Goal: Task Accomplishment & Management: Manage account settings

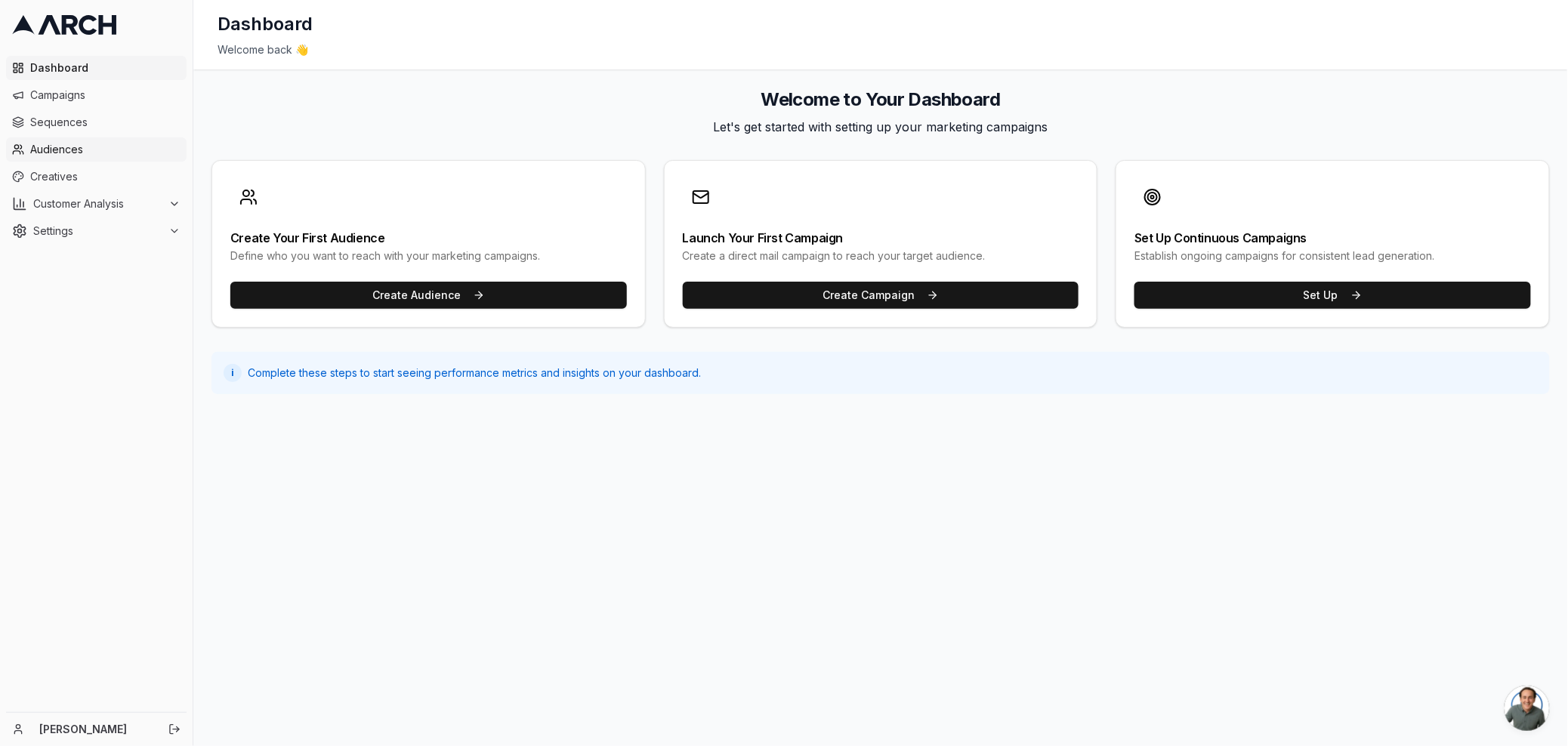
click at [98, 155] on span "Audiences" at bounding box center [105, 150] width 150 height 15
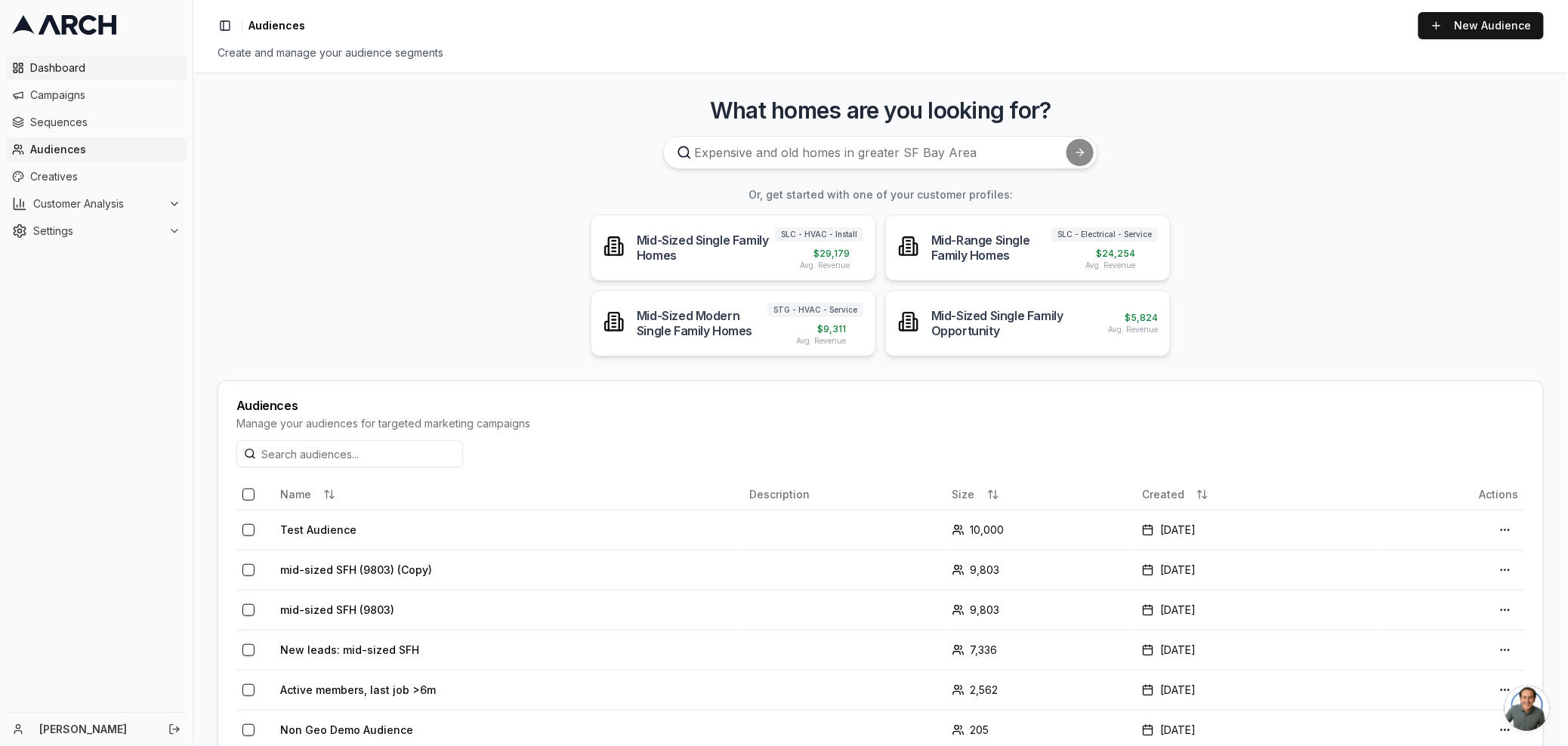
click at [100, 72] on span "Dashboard" at bounding box center [105, 68] width 150 height 15
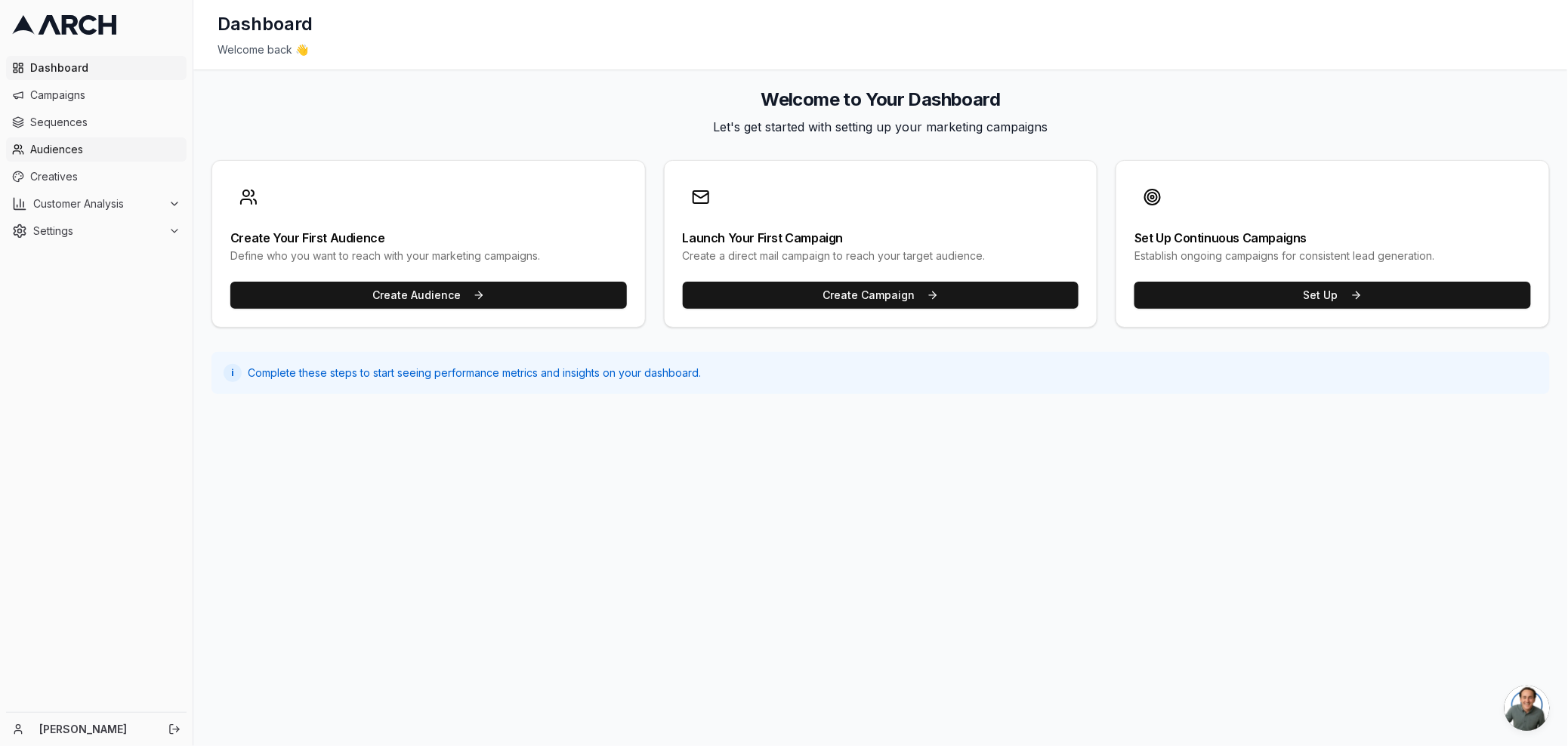
click at [113, 148] on span "Audiences" at bounding box center [105, 150] width 150 height 15
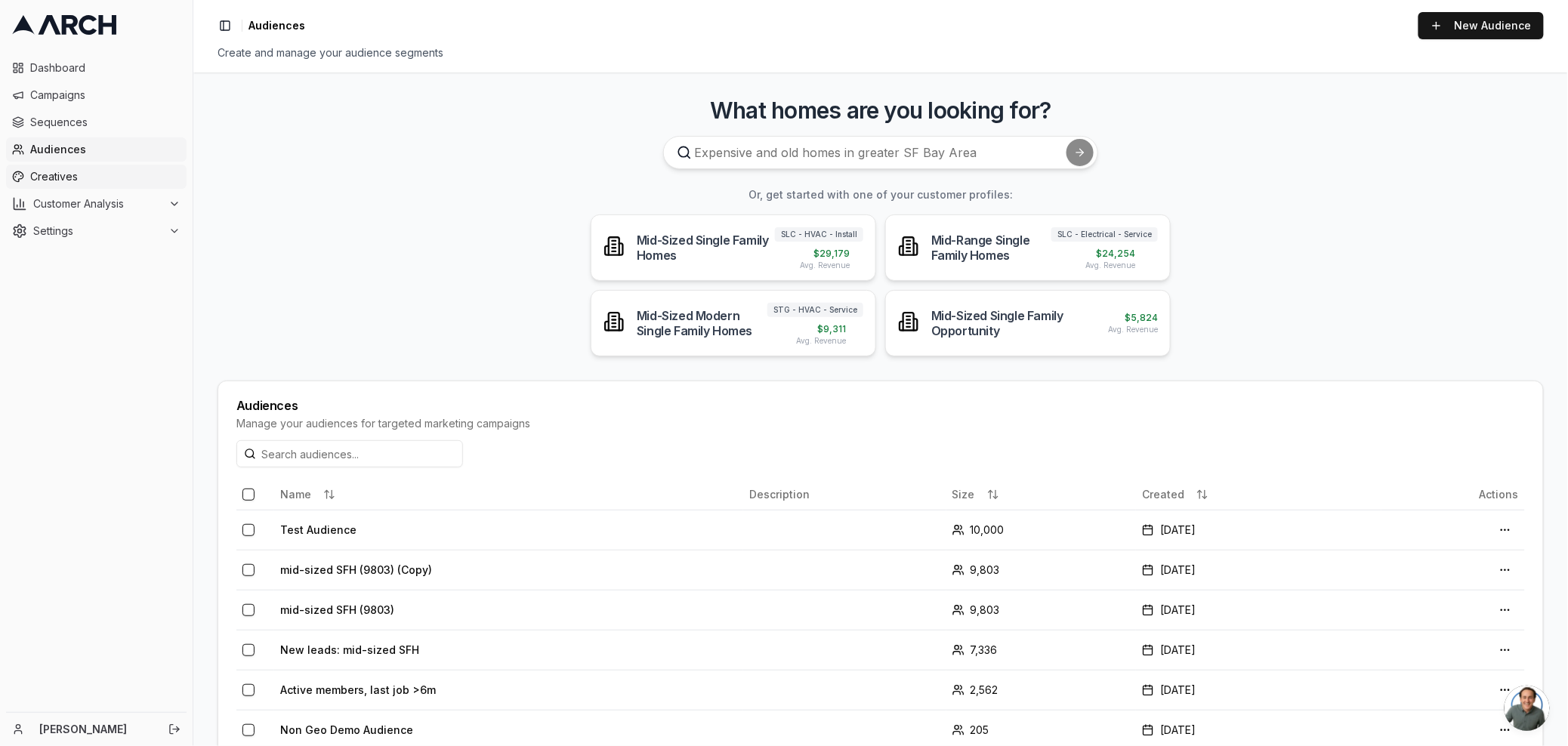
click at [121, 183] on span "Creatives" at bounding box center [105, 176] width 150 height 15
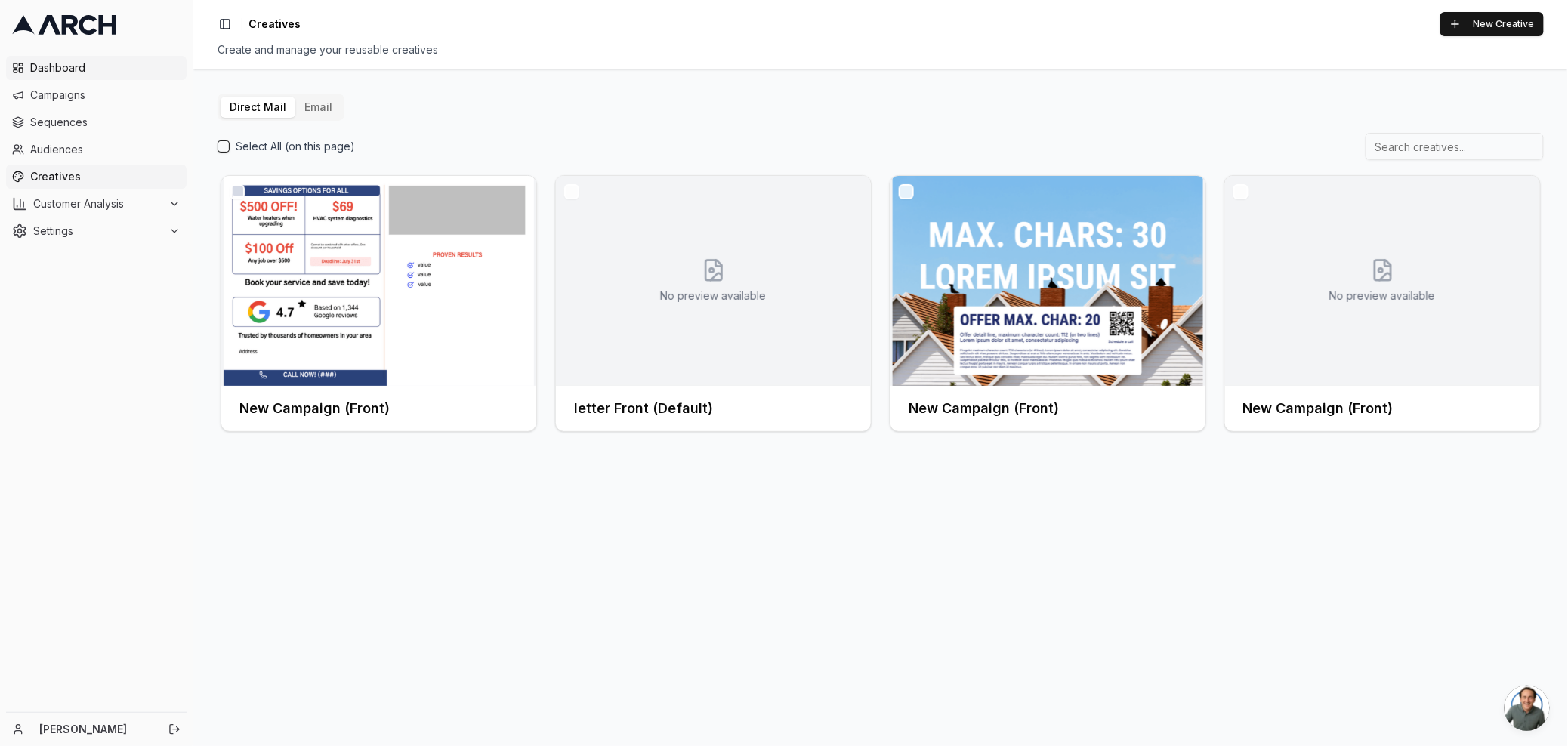
click at [61, 74] on span "Dashboard" at bounding box center [105, 68] width 150 height 15
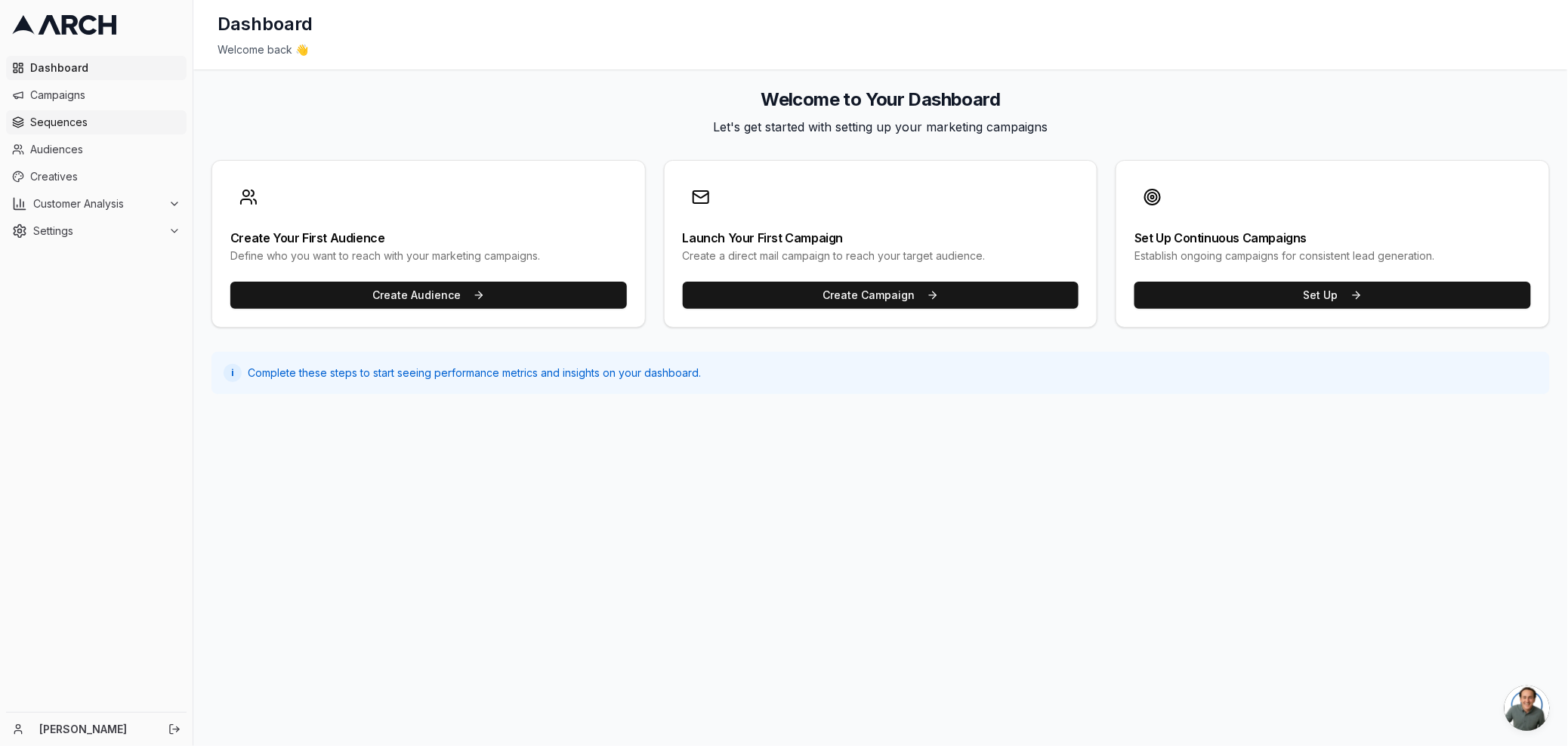
click at [86, 113] on link "Sequences" at bounding box center [96, 122] width 181 height 24
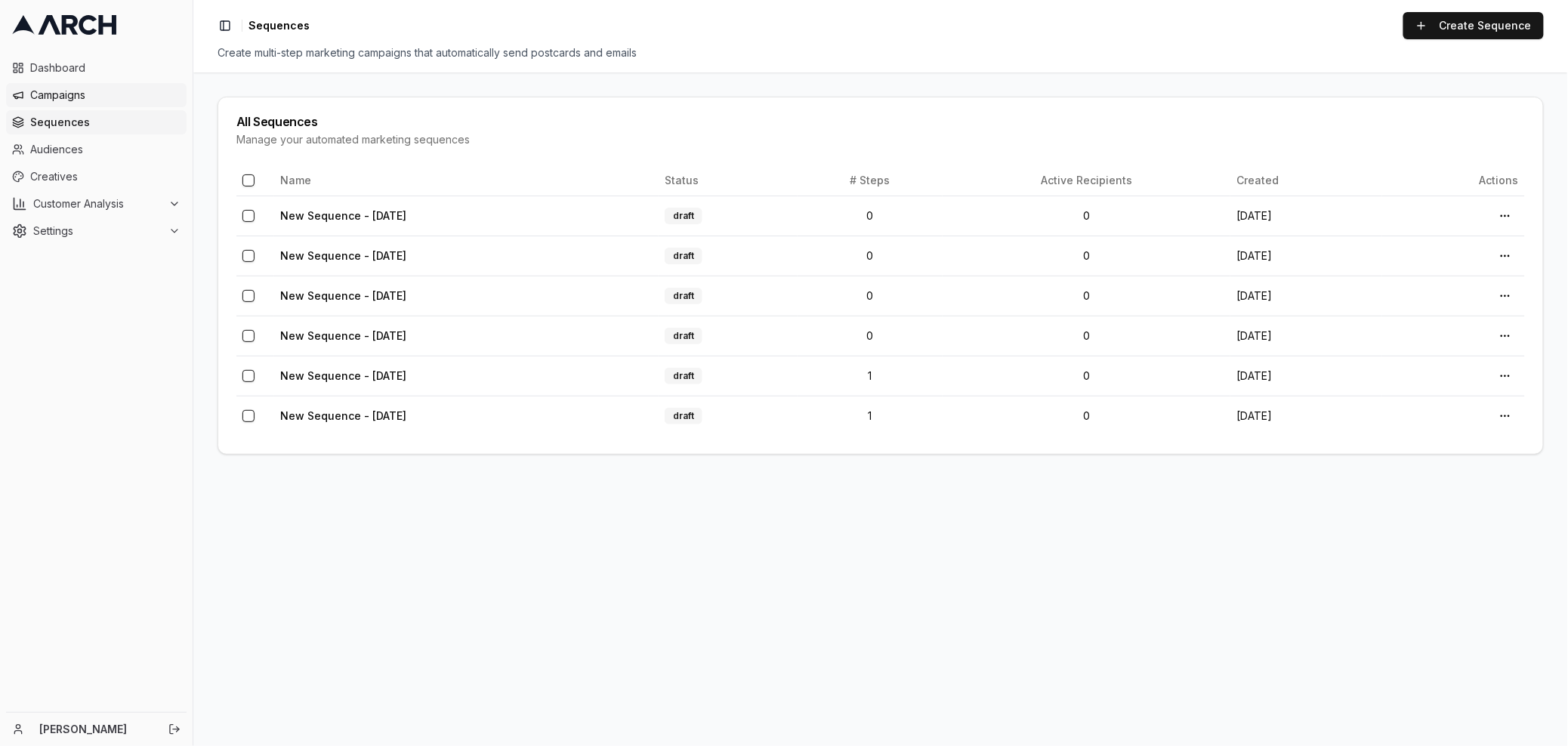
click at [100, 95] on span "Campaigns" at bounding box center [105, 95] width 150 height 15
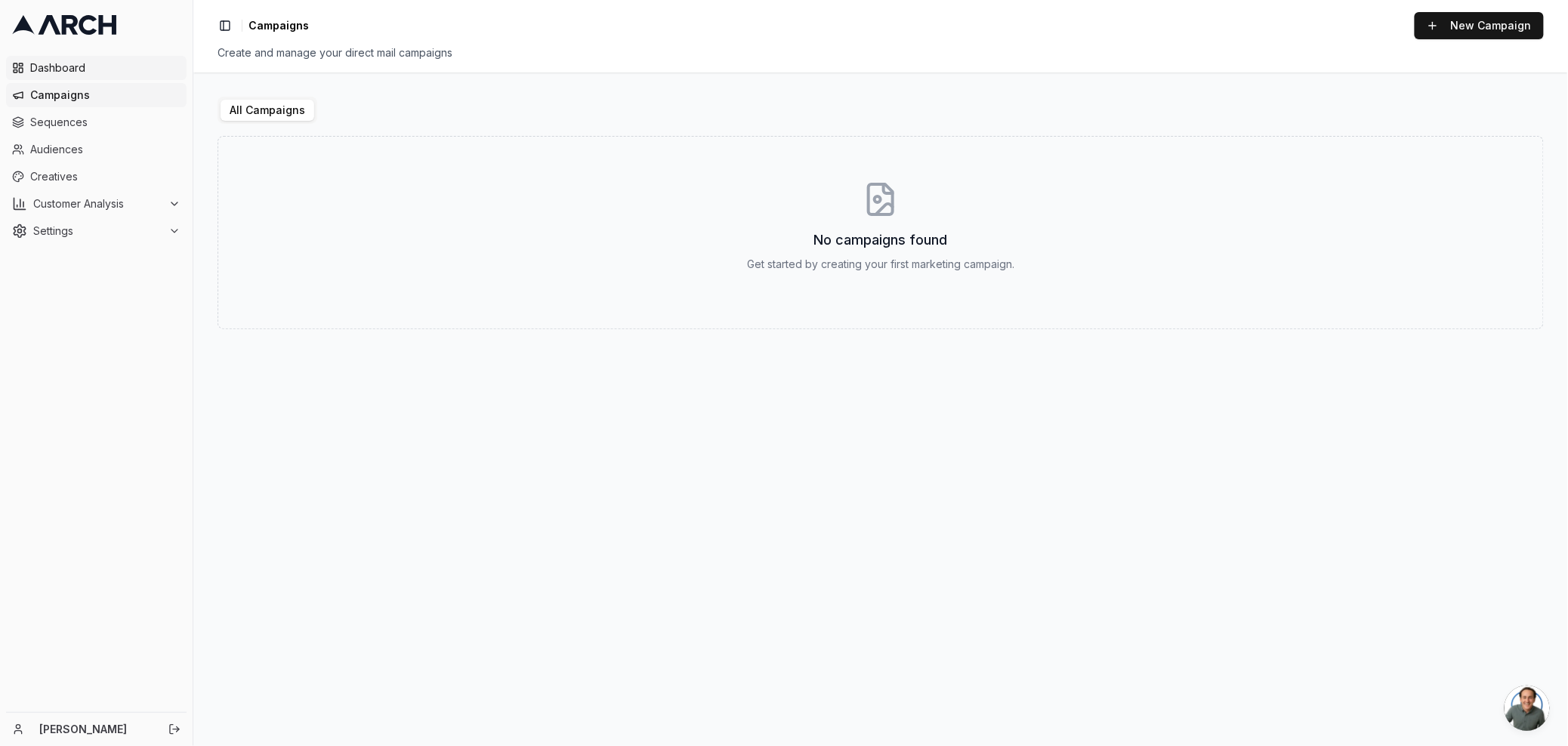
click at [83, 74] on span "Dashboard" at bounding box center [105, 68] width 150 height 15
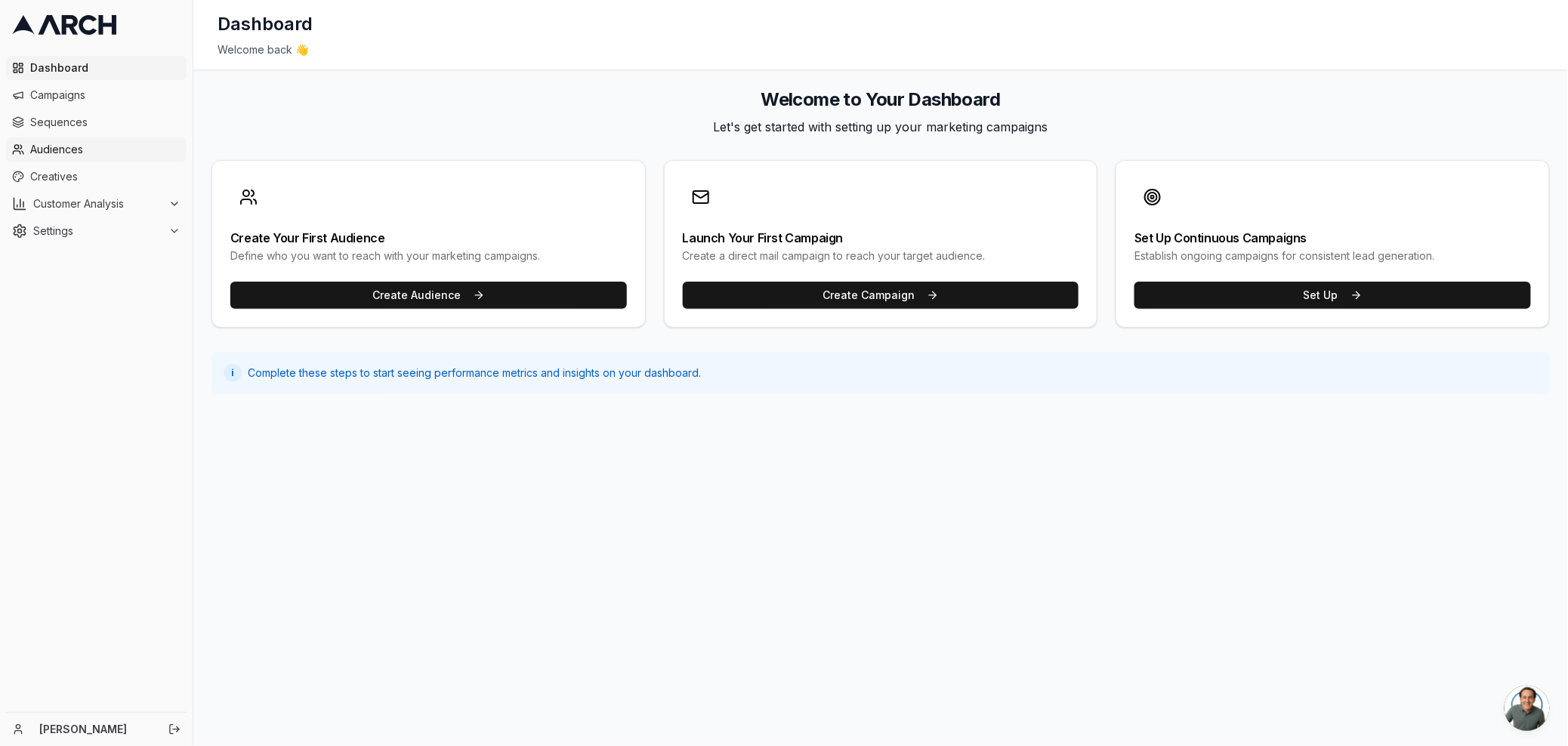
click at [56, 142] on span "Audiences" at bounding box center [105, 150] width 150 height 15
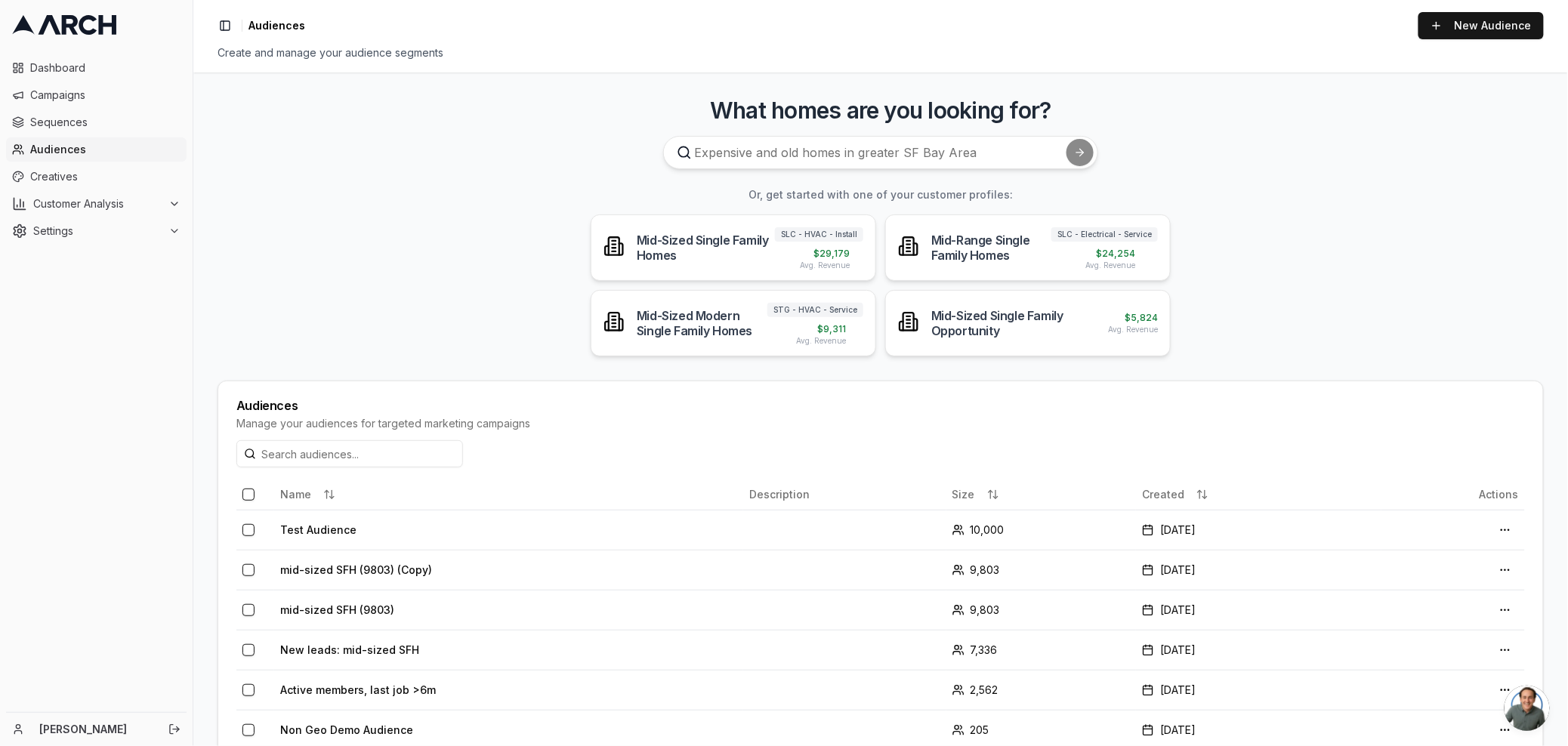
click at [69, 144] on span "Audiences" at bounding box center [105, 150] width 150 height 15
click at [61, 69] on span "Dashboard" at bounding box center [105, 68] width 150 height 15
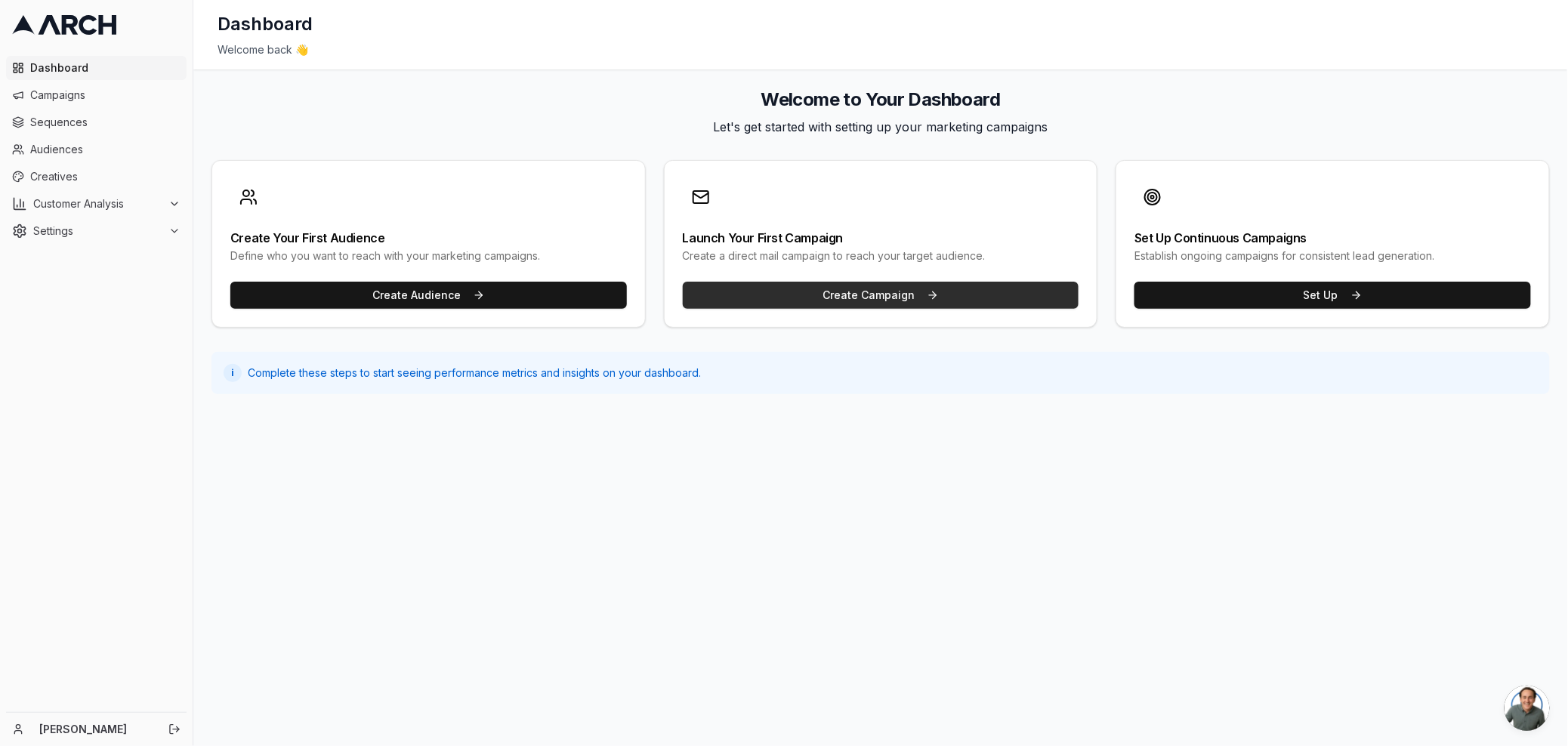
click at [889, 288] on button "Create Campaign" at bounding box center [881, 295] width 396 height 27
click at [868, 291] on button "Create Campaign" at bounding box center [881, 295] width 396 height 27
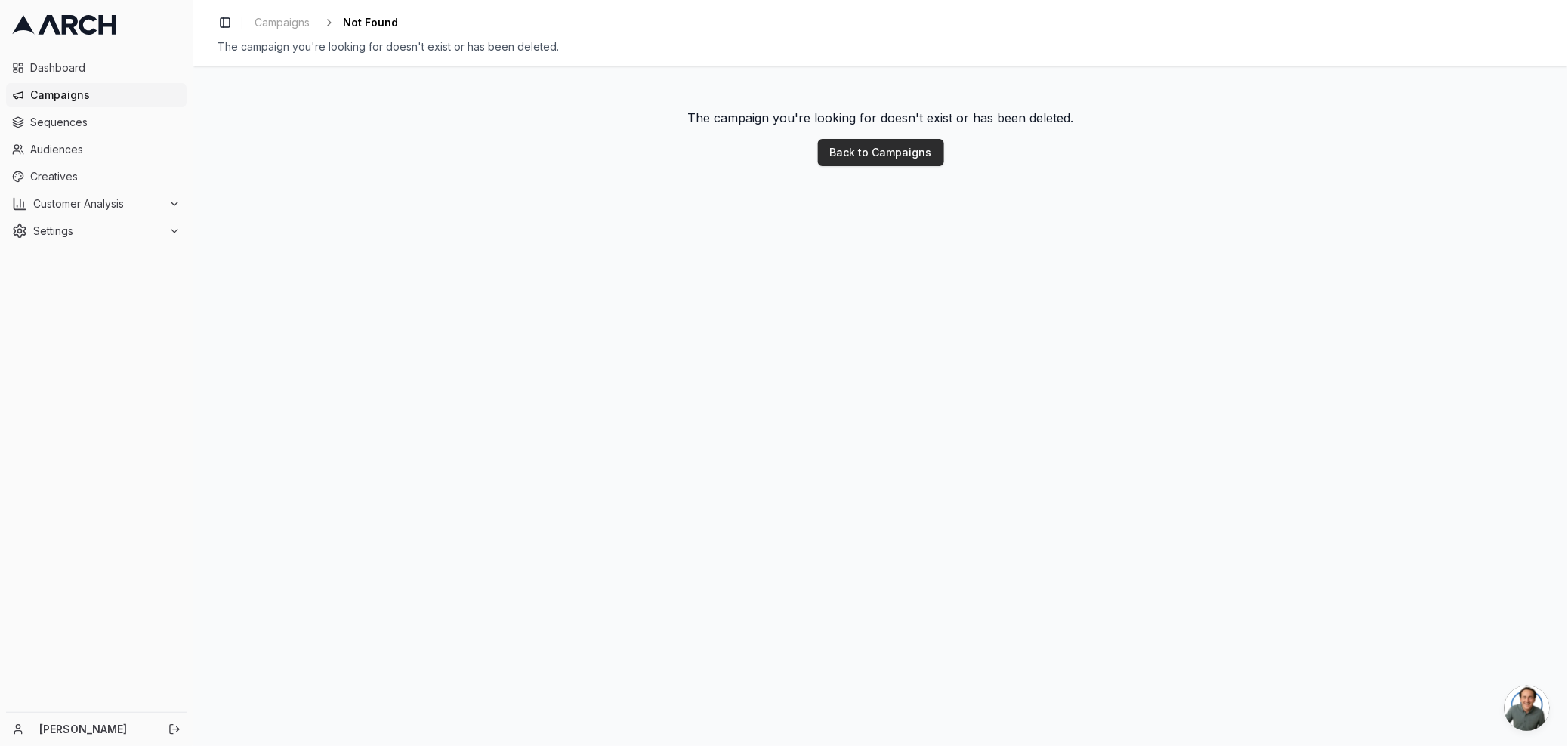
click at [885, 156] on link "Back to Campaigns" at bounding box center [881, 153] width 126 height 27
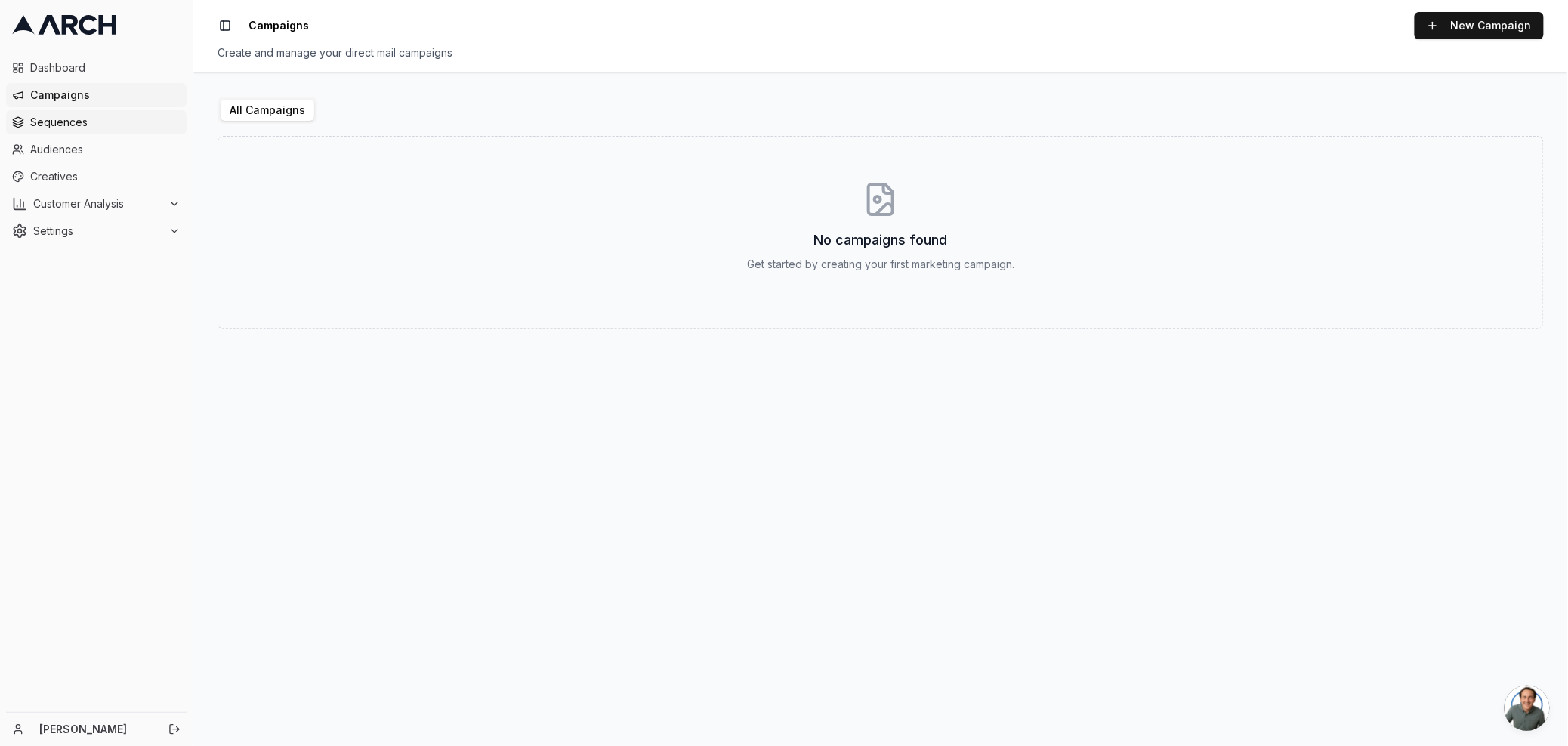
click at [134, 122] on span "Sequences" at bounding box center [105, 123] width 150 height 15
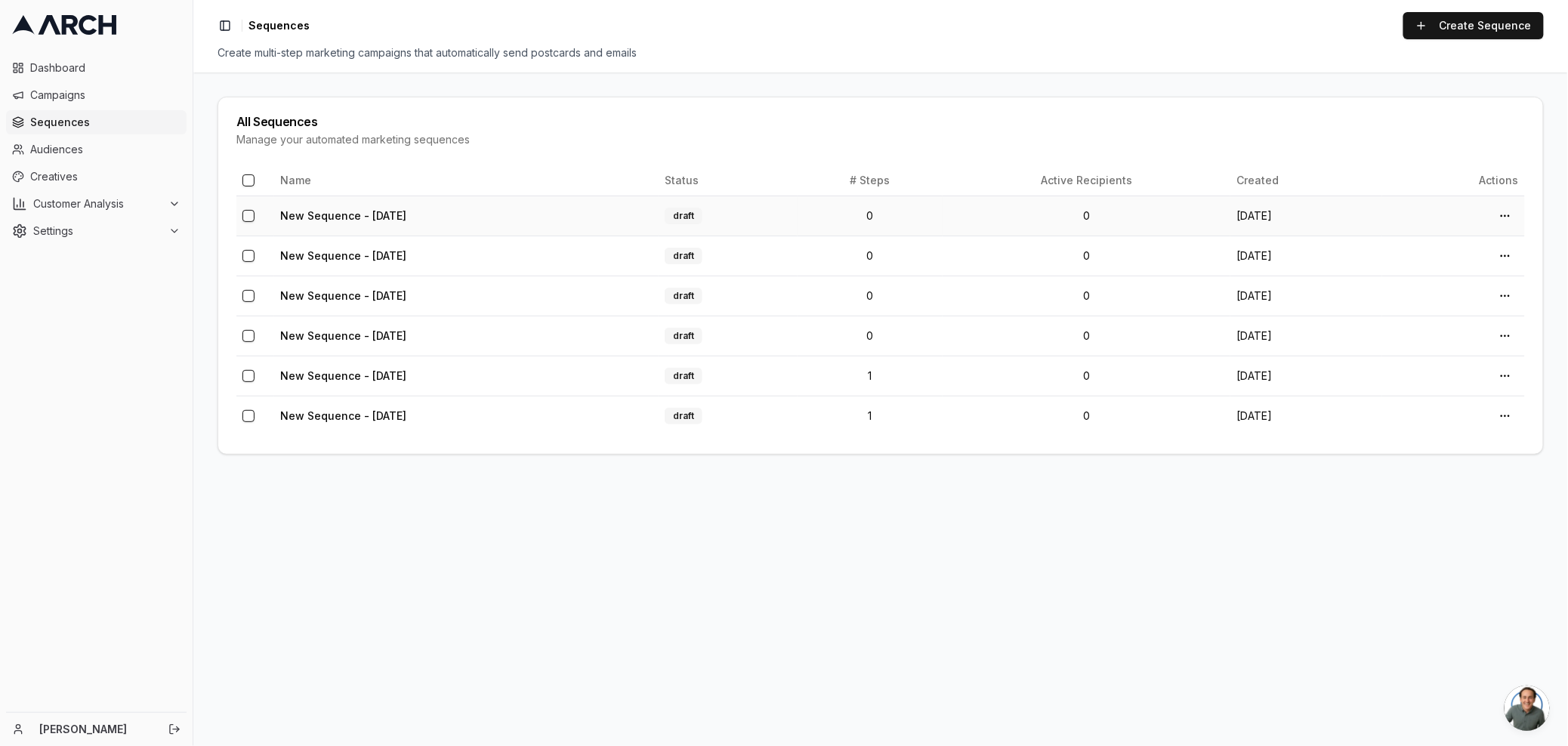
click at [437, 216] on td "New Sequence - [DATE]" at bounding box center [466, 215] width 385 height 40
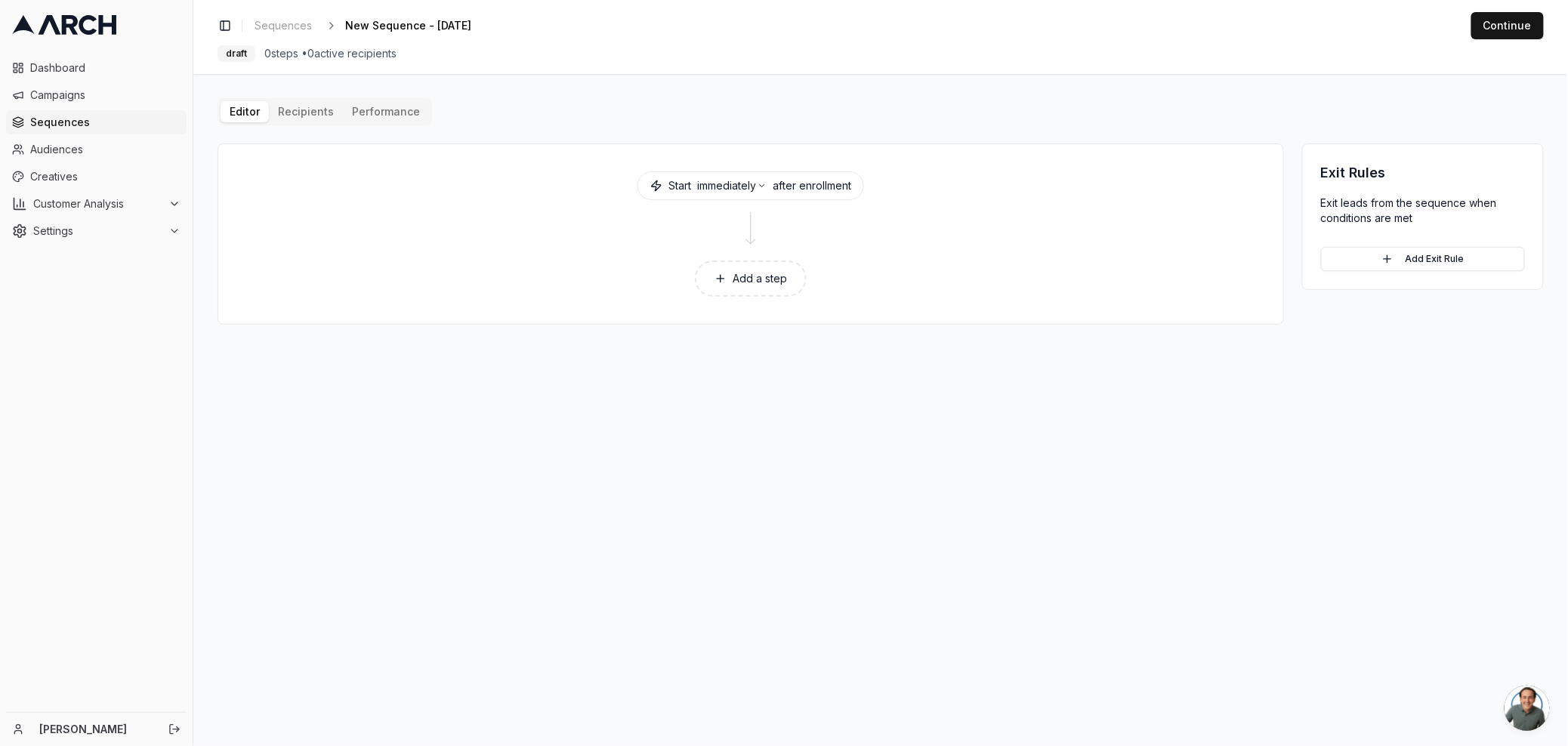
click at [772, 281] on button "Add a step" at bounding box center [750, 279] width 112 height 37
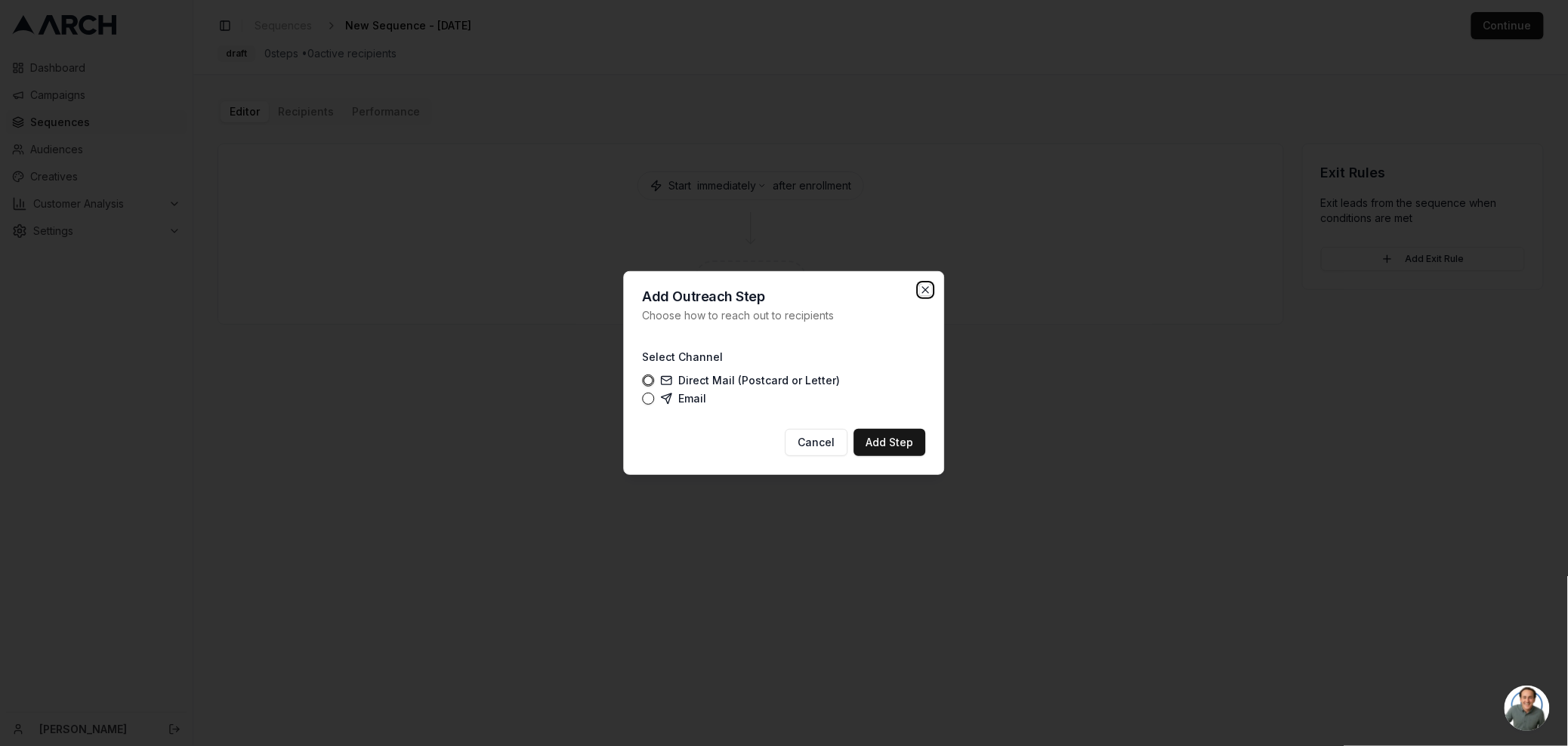
click at [923, 287] on icon "button" at bounding box center [926, 290] width 12 height 12
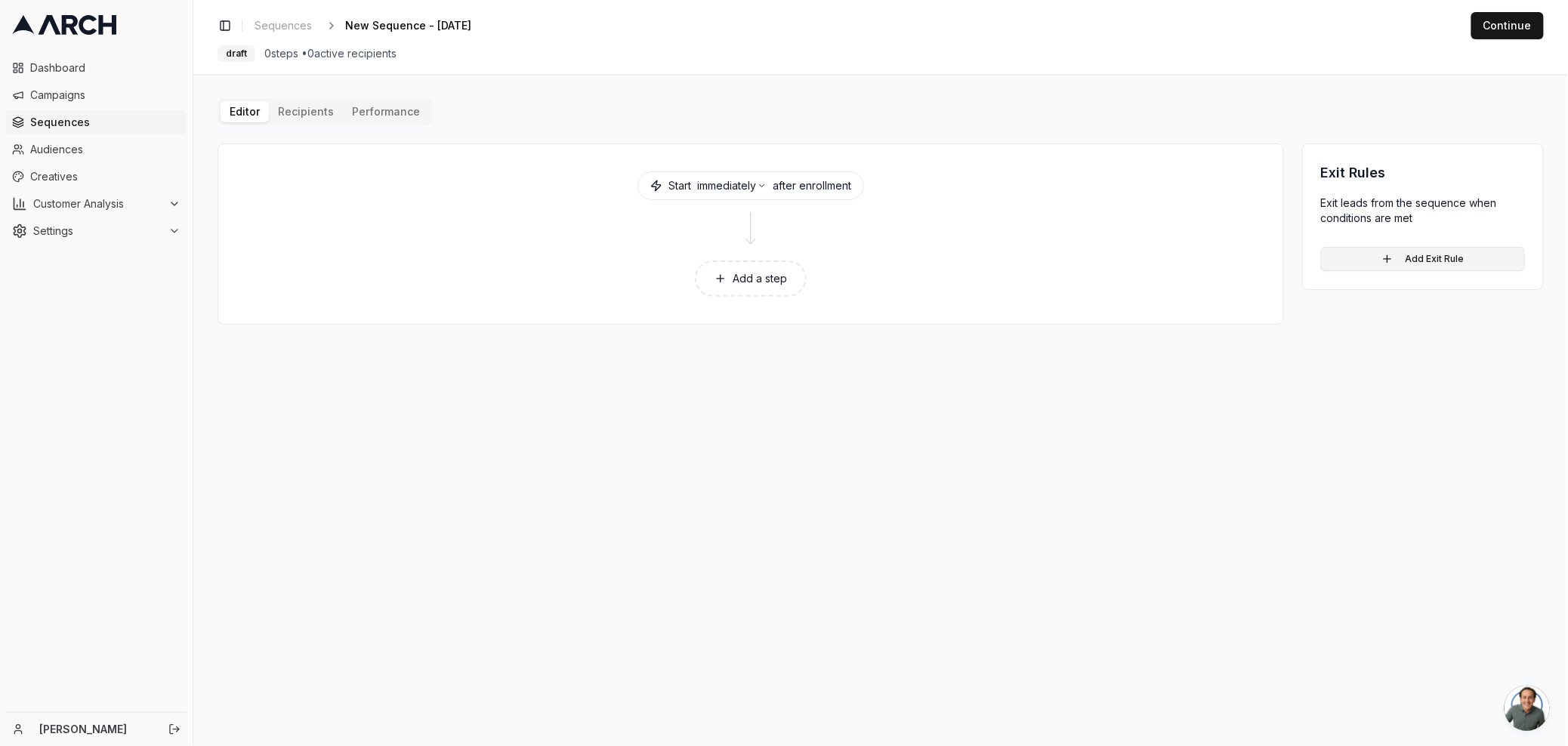
click at [1428, 254] on button "Add Exit Rule" at bounding box center [1422, 259] width 204 height 24
click at [1157, 114] on div "Editor Recipients Performance Start immediately after enrollment Add a step Exi…" at bounding box center [880, 247] width 1326 height 299
click at [1380, 354] on button "Cancel" at bounding box center [1380, 352] width 61 height 27
click at [767, 265] on button "Add a step" at bounding box center [750, 279] width 112 height 37
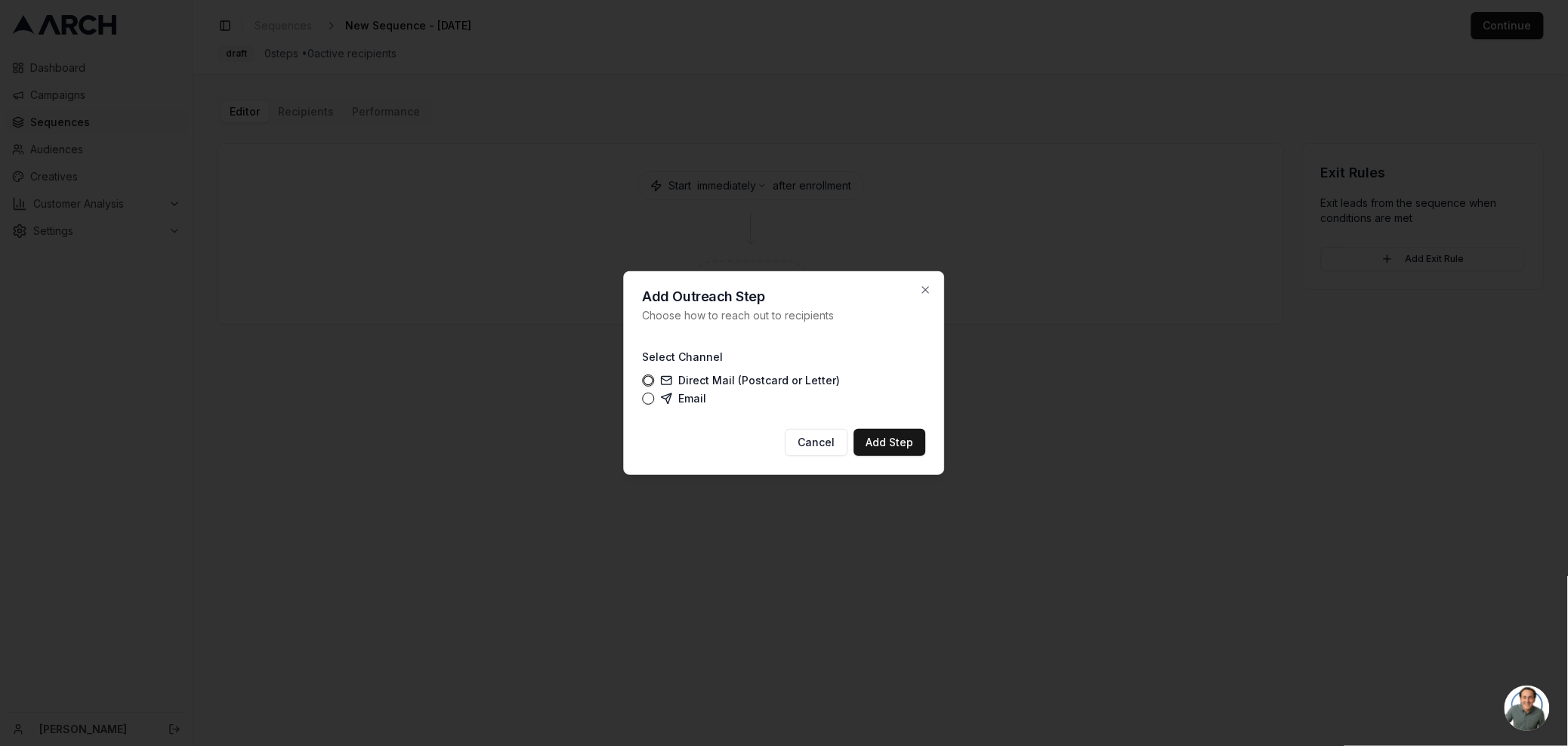
click at [678, 396] on label "Email" at bounding box center [684, 399] width 46 height 12
click at [655, 396] on button "Email" at bounding box center [649, 399] width 12 height 12
click at [896, 447] on button "Add Step" at bounding box center [890, 442] width 72 height 27
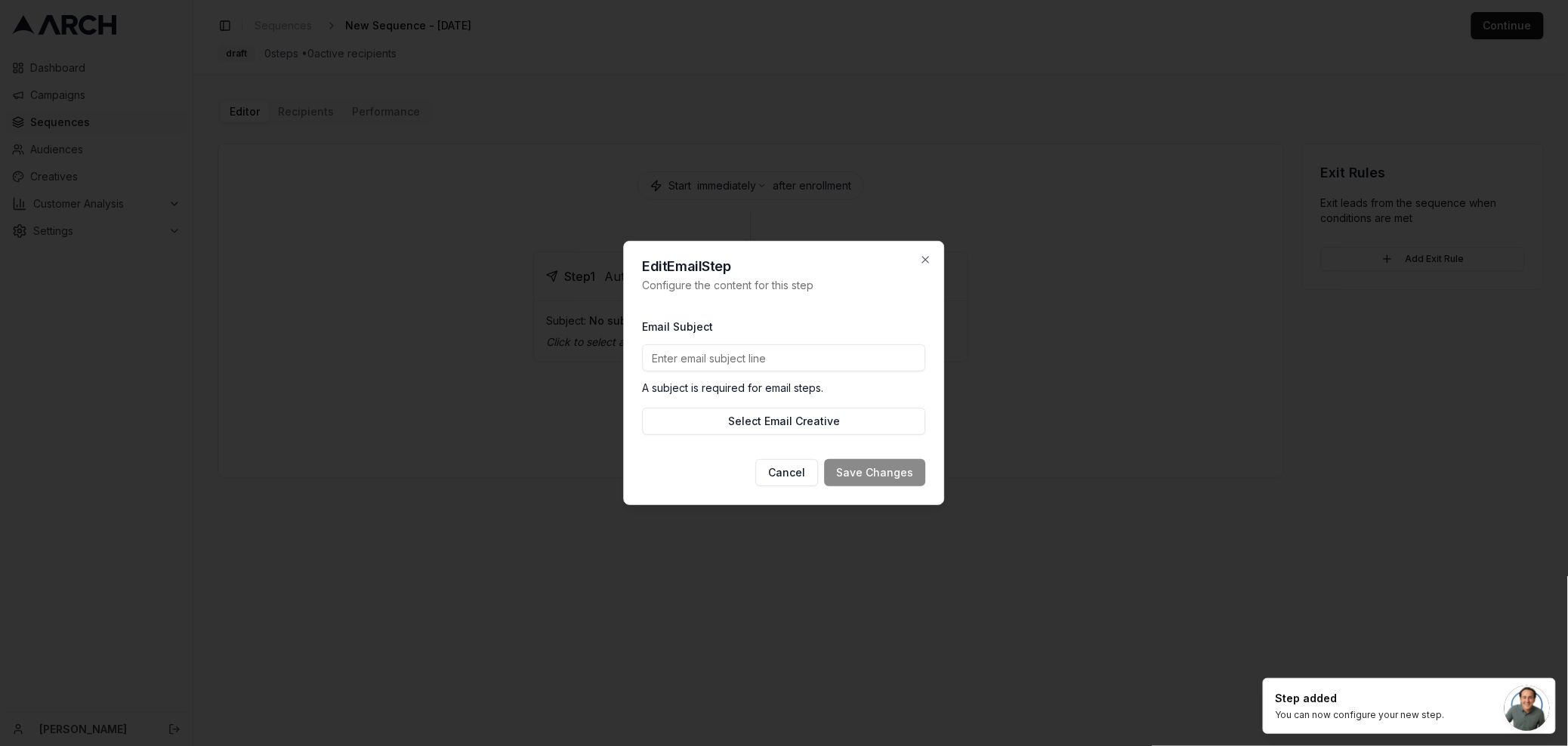
click at [735, 361] on input "Email Subject" at bounding box center [784, 358] width 283 height 27
click at [691, 440] on div "Email Subject A subject is required for email steps. Select Email Creative" at bounding box center [784, 376] width 283 height 142
click at [791, 424] on button "Select Email Creative" at bounding box center [784, 421] width 283 height 27
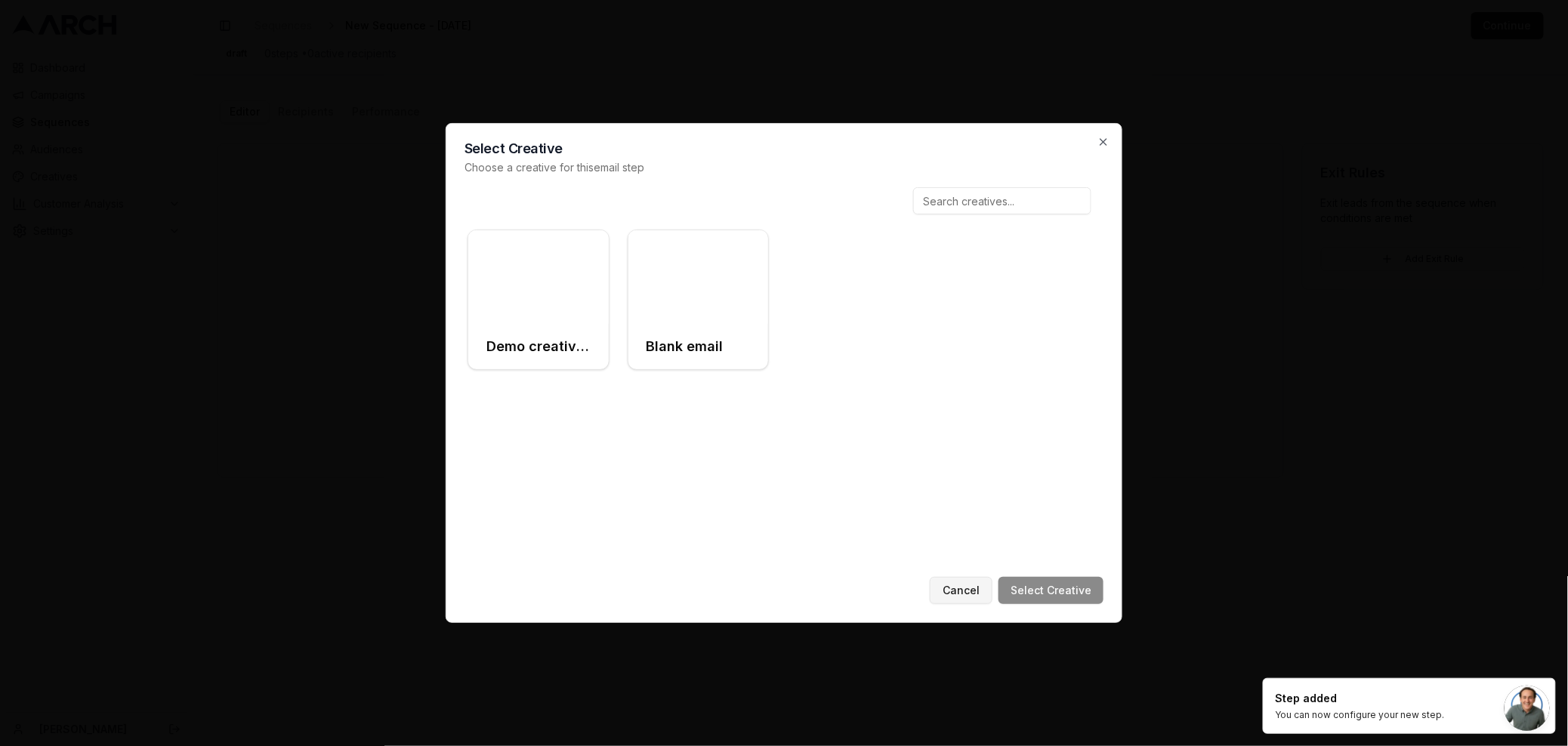
click at [952, 578] on button "Cancel" at bounding box center [961, 591] width 63 height 27
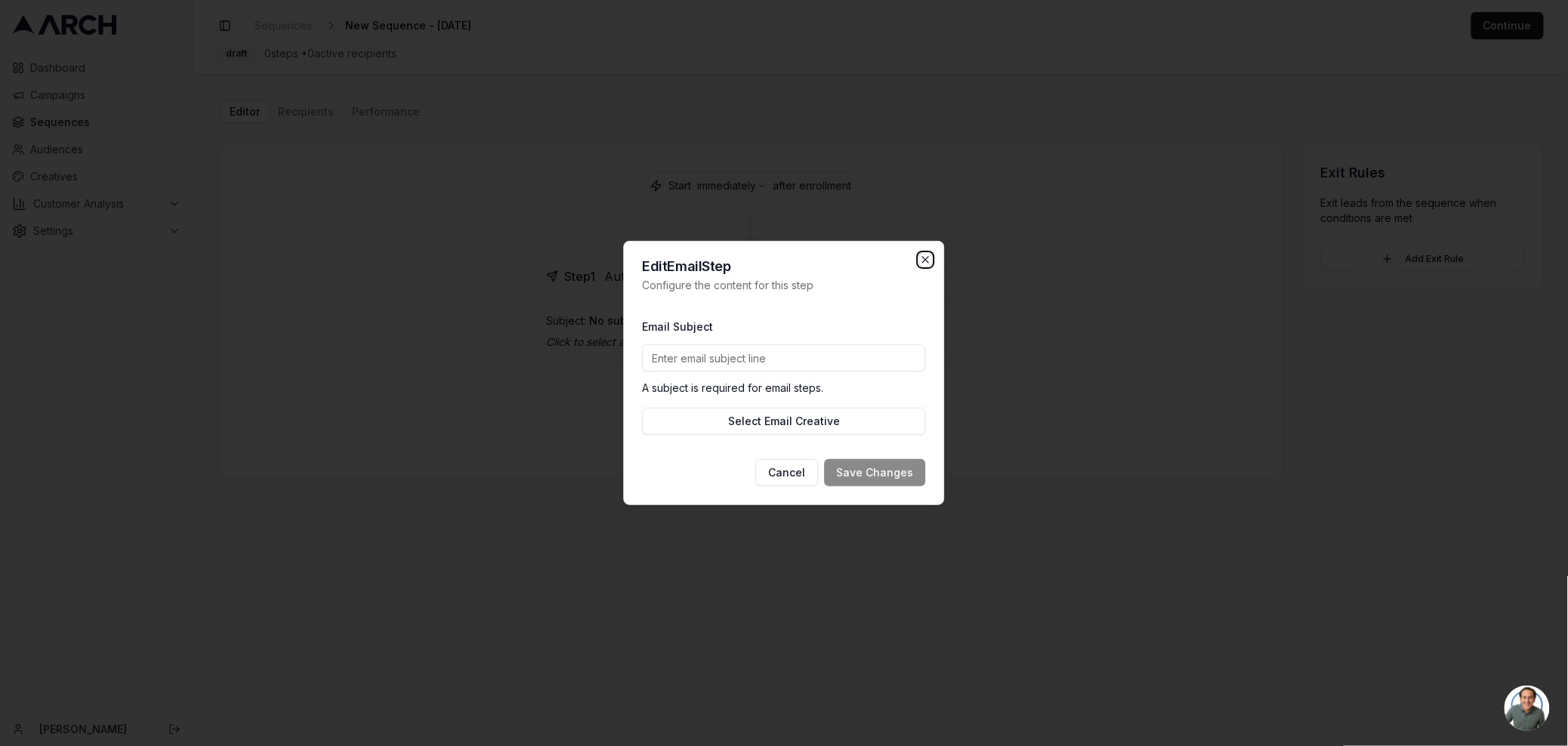
click at [929, 254] on icon "button" at bounding box center [926, 260] width 12 height 12
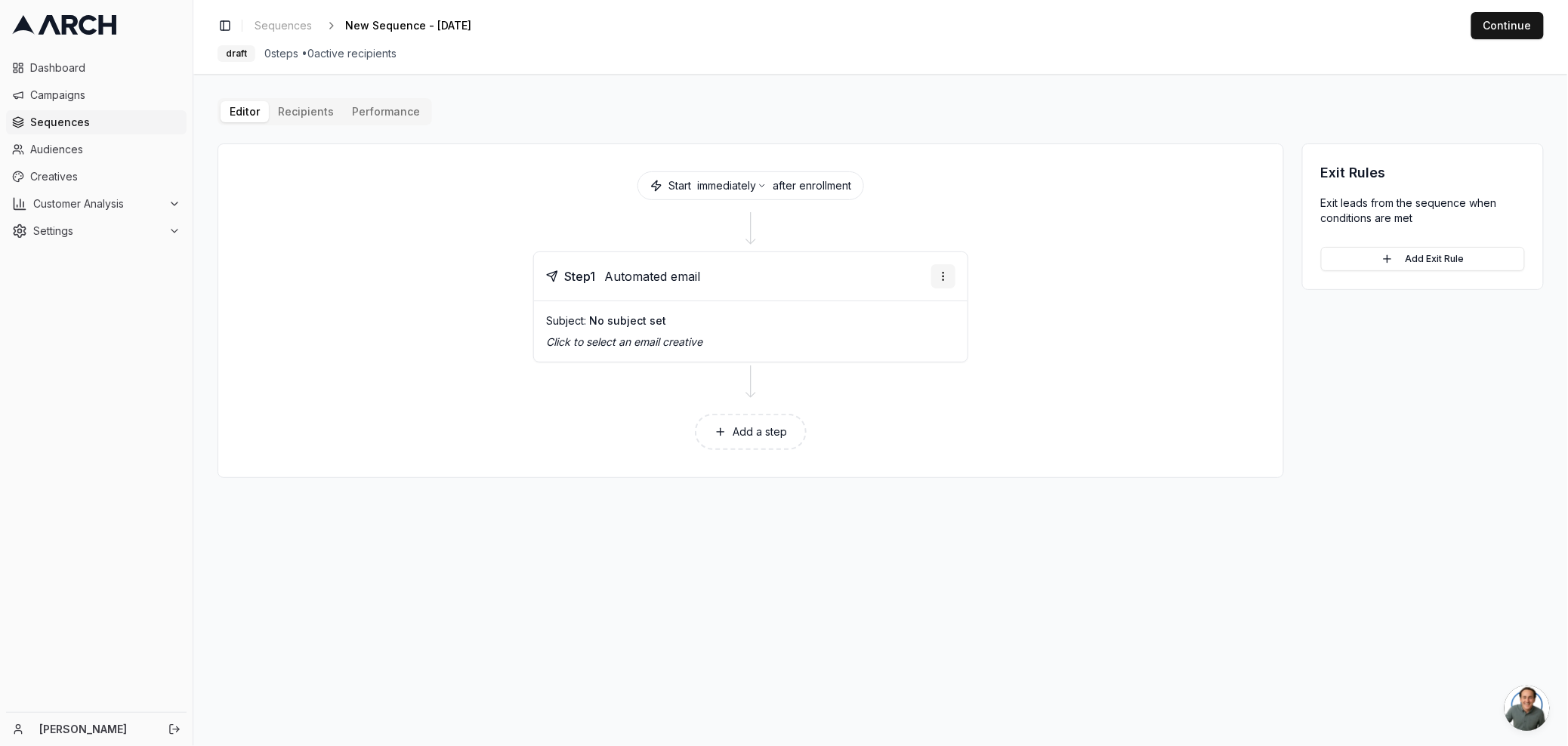
click at [938, 269] on html "Dashboard Campaigns Sequences Audiences Creatives Customer Analysis Settings Ni…" at bounding box center [784, 373] width 1568 height 746
click at [904, 393] on div "Delete step" at bounding box center [907, 394] width 90 height 24
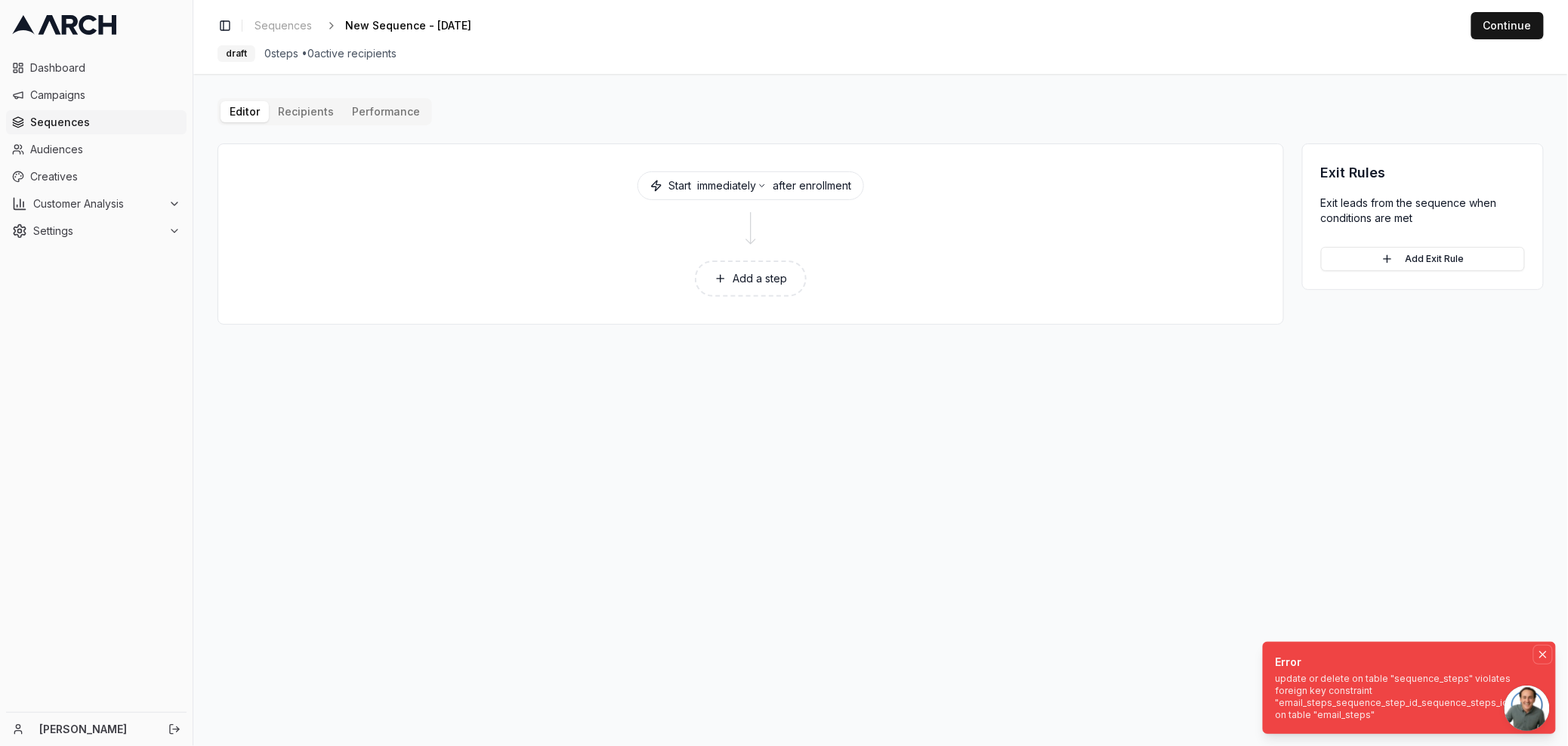
click at [1543, 658] on icon "Notifications (F8)" at bounding box center [1543, 655] width 12 height 12
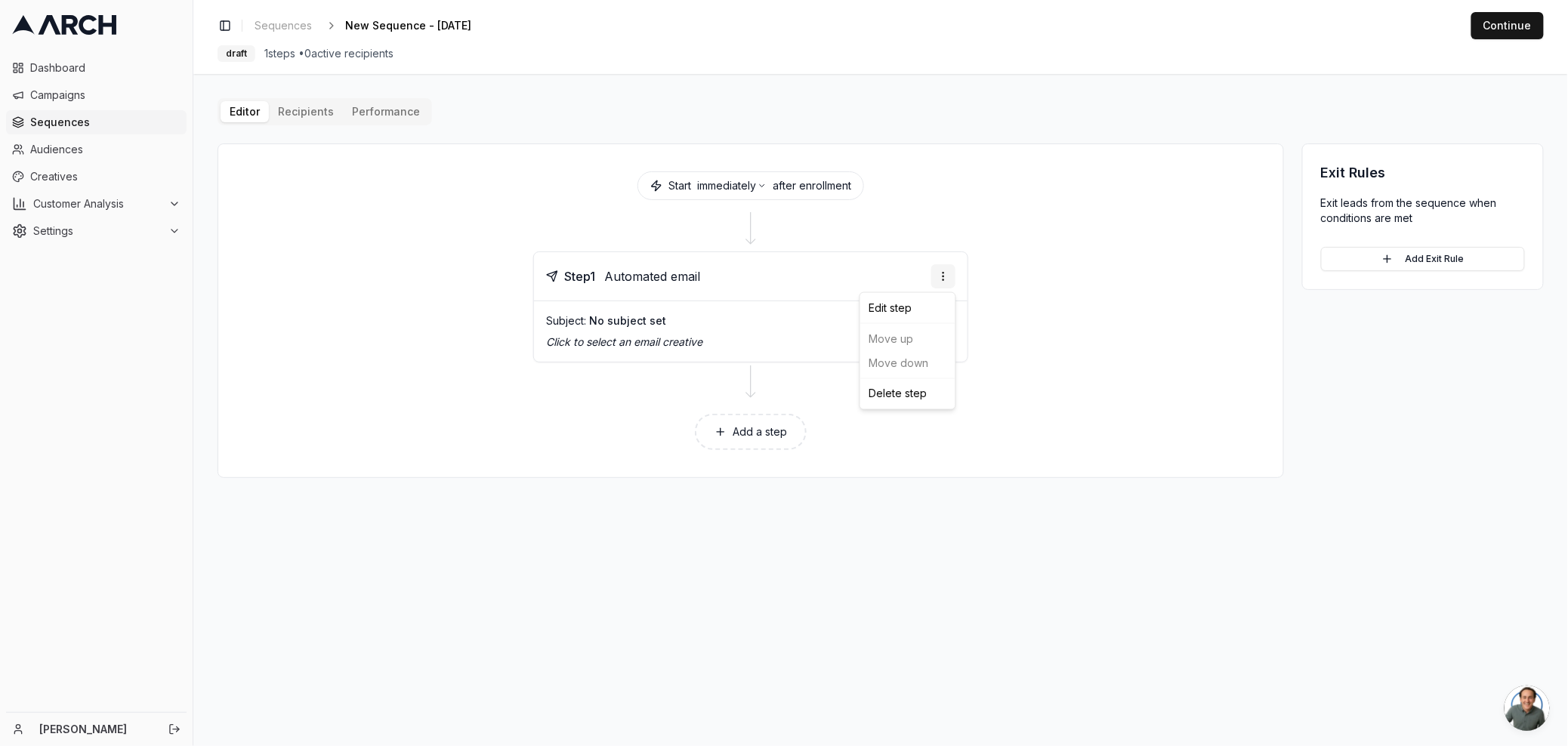
click at [945, 268] on html "Dashboard Campaigns Sequences Audiences Creatives Customer Analysis Settings [P…" at bounding box center [784, 373] width 1568 height 746
click at [902, 393] on div "Delete step" at bounding box center [907, 394] width 90 height 24
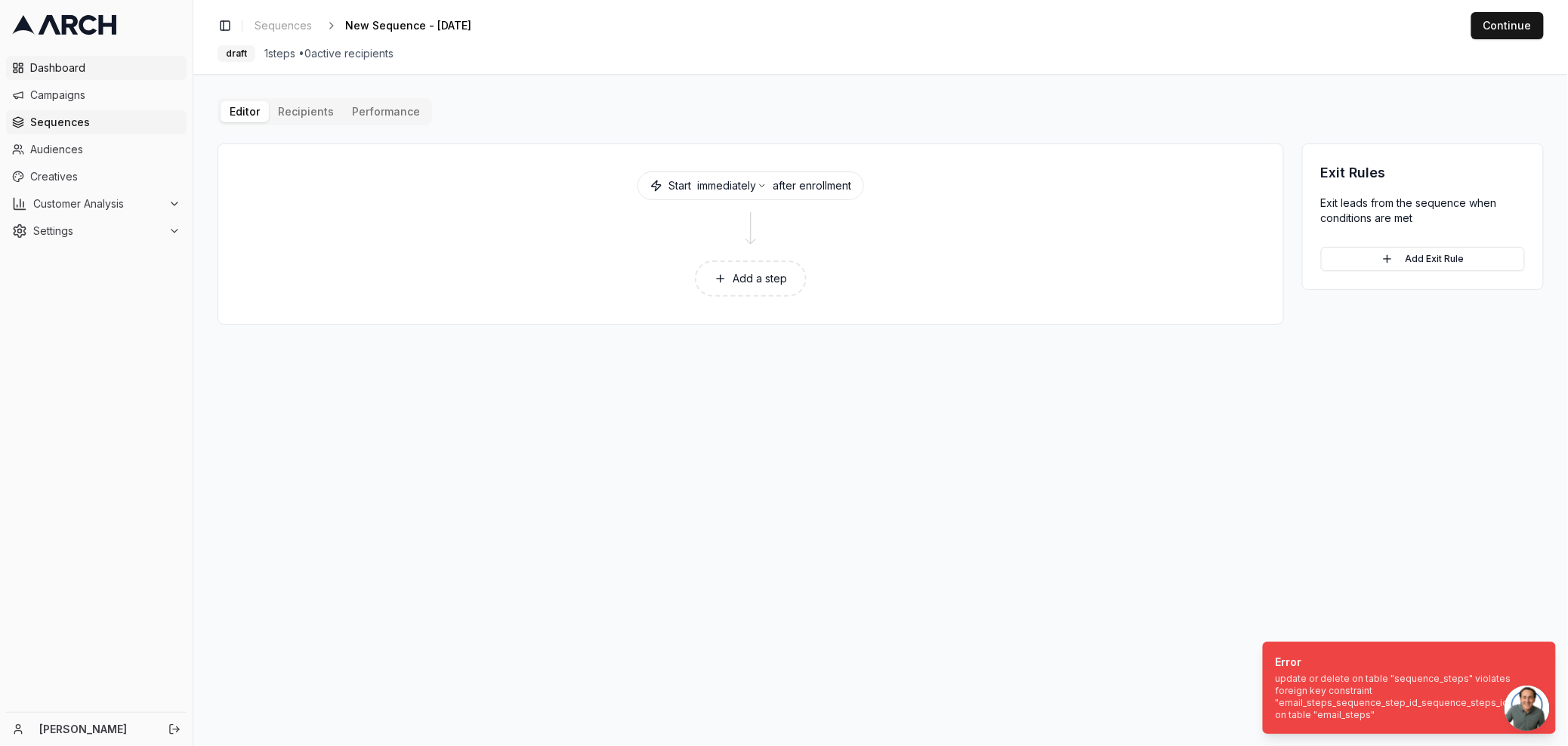
click at [83, 64] on span "Dashboard" at bounding box center [105, 68] width 150 height 15
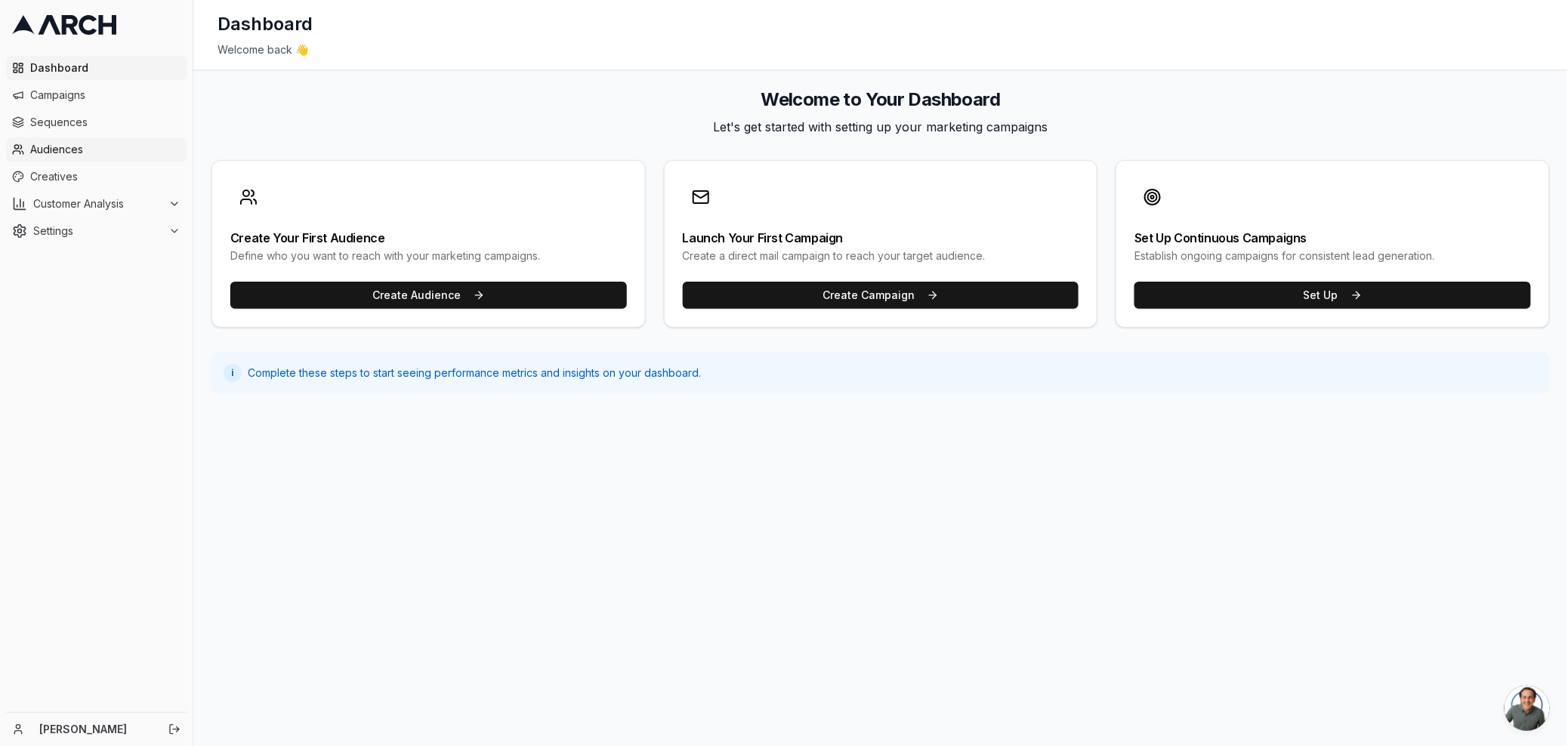
click at [63, 157] on link "Audiences" at bounding box center [96, 149] width 181 height 24
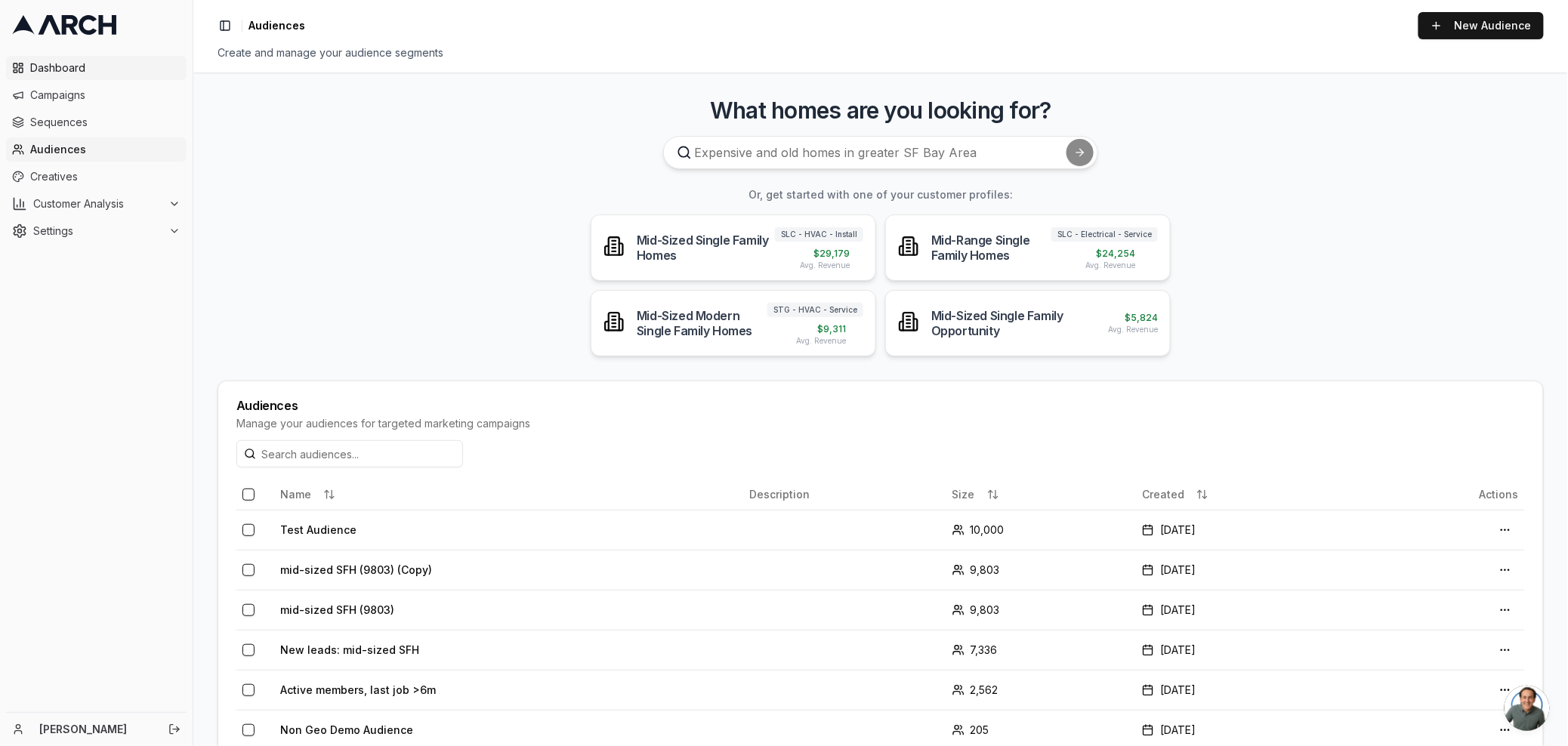
click at [61, 65] on span "Dashboard" at bounding box center [105, 68] width 150 height 15
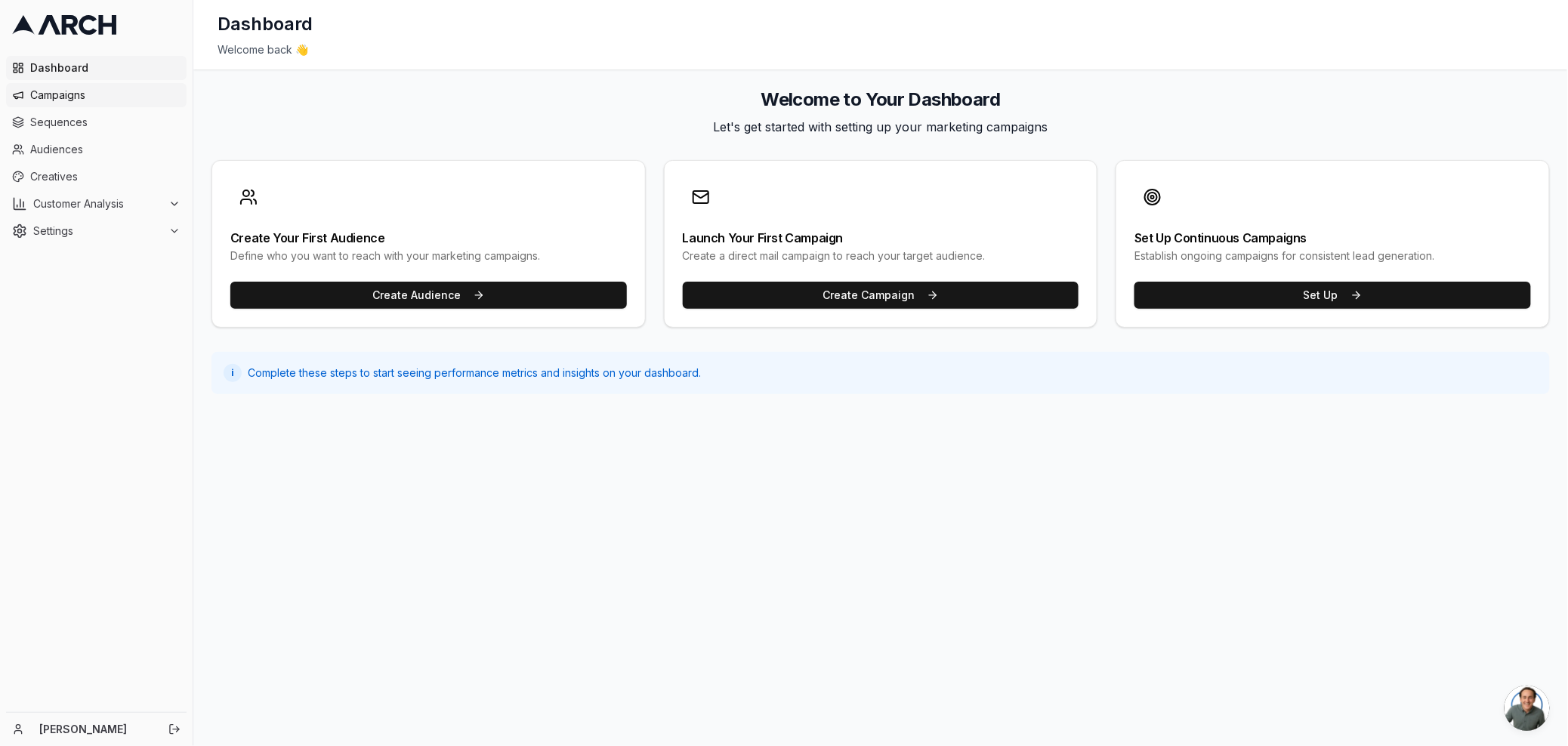
click at [89, 106] on link "Campaigns" at bounding box center [96, 95] width 181 height 24
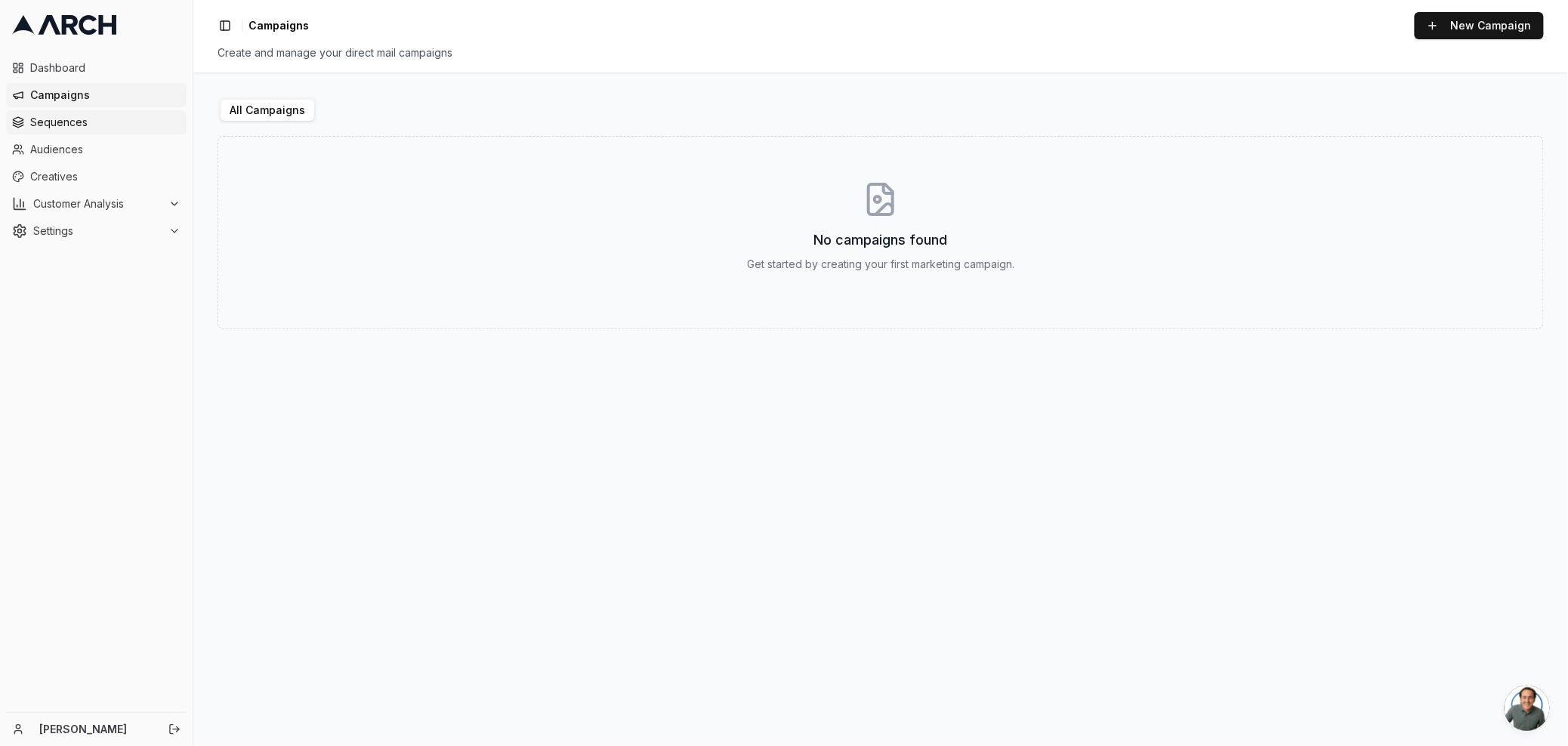
click at [95, 122] on span "Sequences" at bounding box center [105, 123] width 150 height 15
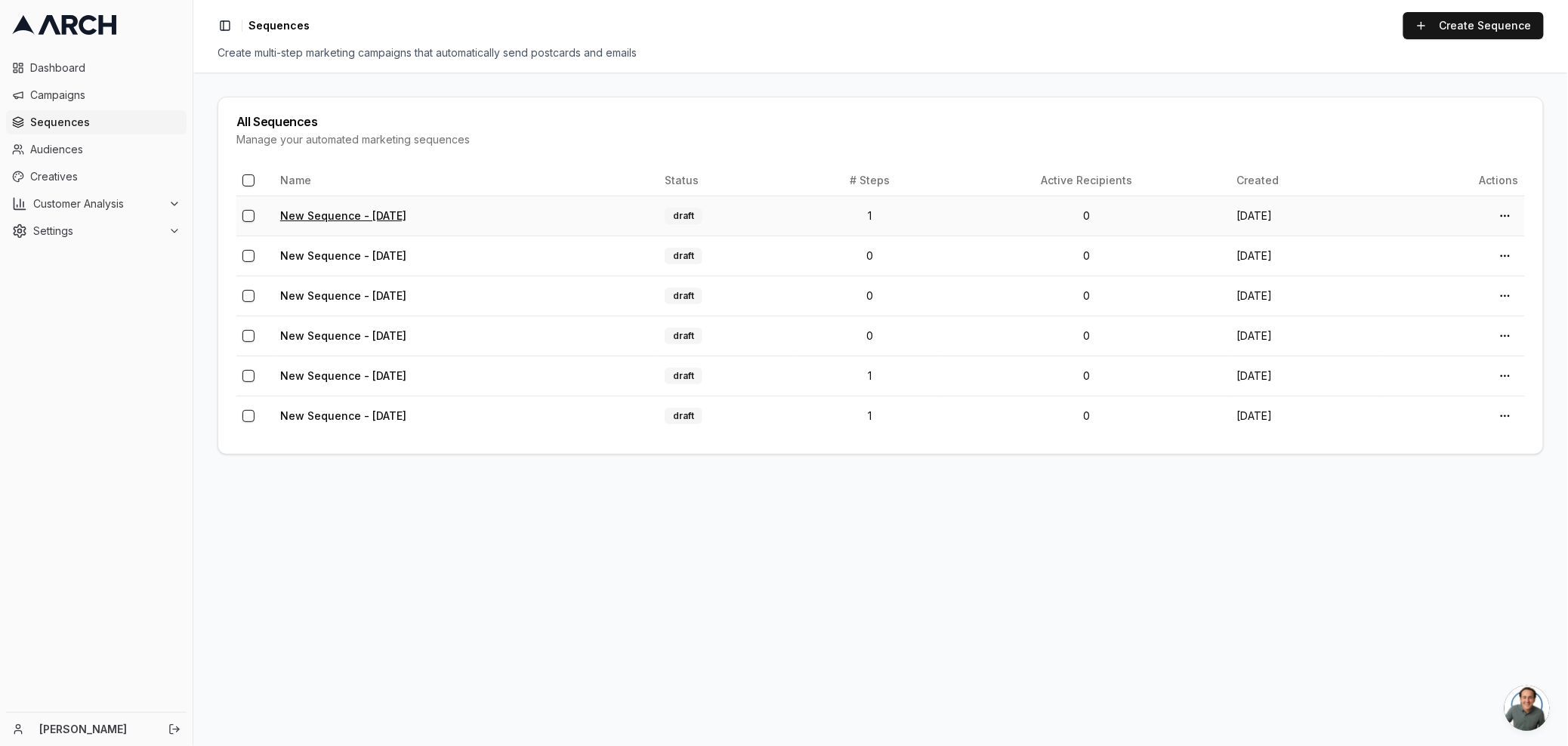
click at [339, 210] on link "New Sequence - [DATE]" at bounding box center [344, 215] width 126 height 13
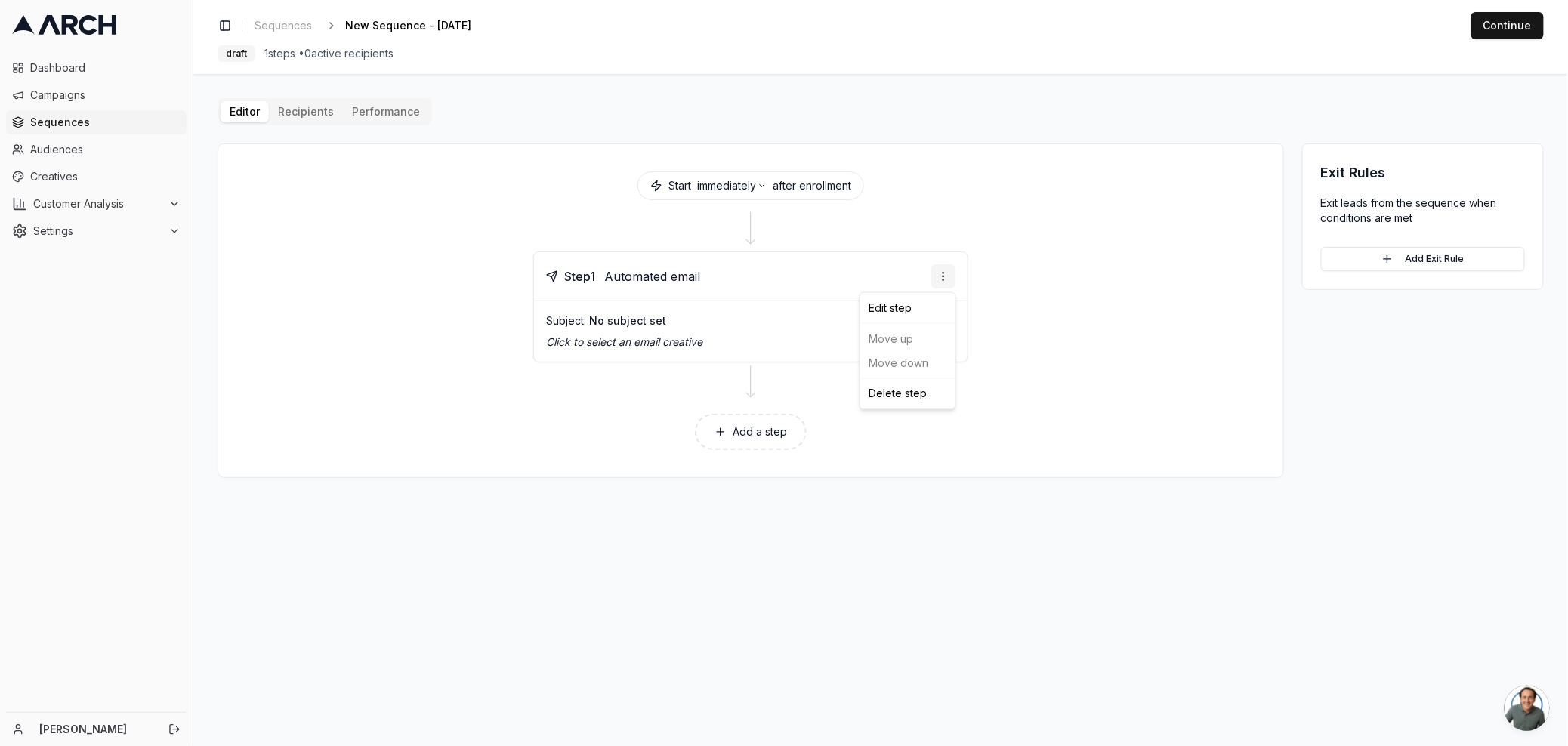
click at [950, 276] on html "Dashboard Campaigns Sequences Audiences Creatives Customer Analysis Settings [P…" at bounding box center [784, 373] width 1568 height 746
click at [896, 391] on div "Delete step" at bounding box center [907, 394] width 90 height 24
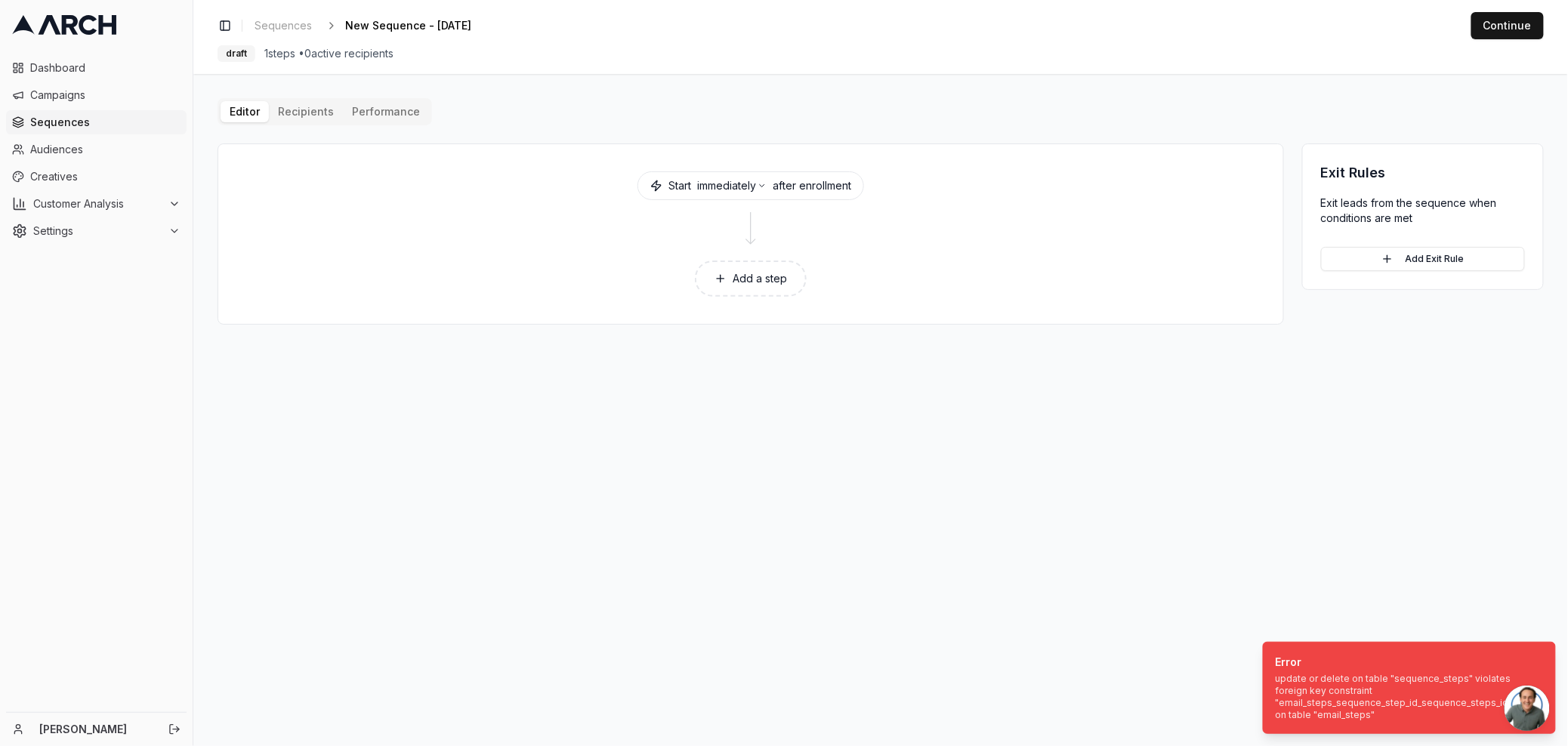
click at [890, 234] on div at bounding box center [750, 230] width 1028 height 43
click at [883, 460] on main "Editor Recipients Performance Start immediately after enrollment Add a step Exi…" at bounding box center [881, 410] width 1374 height 672
click at [738, 281] on button "Add a step" at bounding box center [750, 279] width 112 height 37
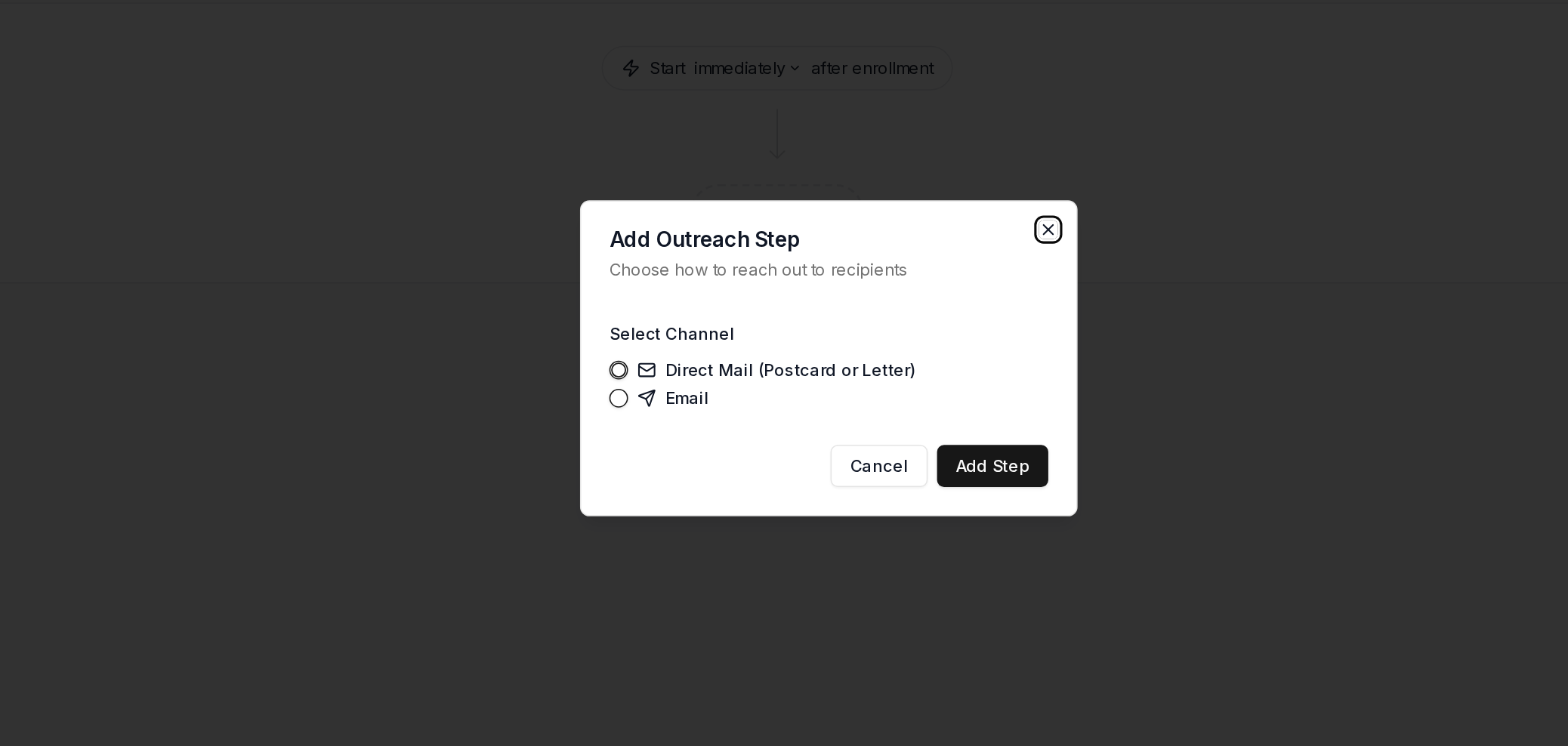
click at [922, 289] on icon "button" at bounding box center [926, 290] width 12 height 12
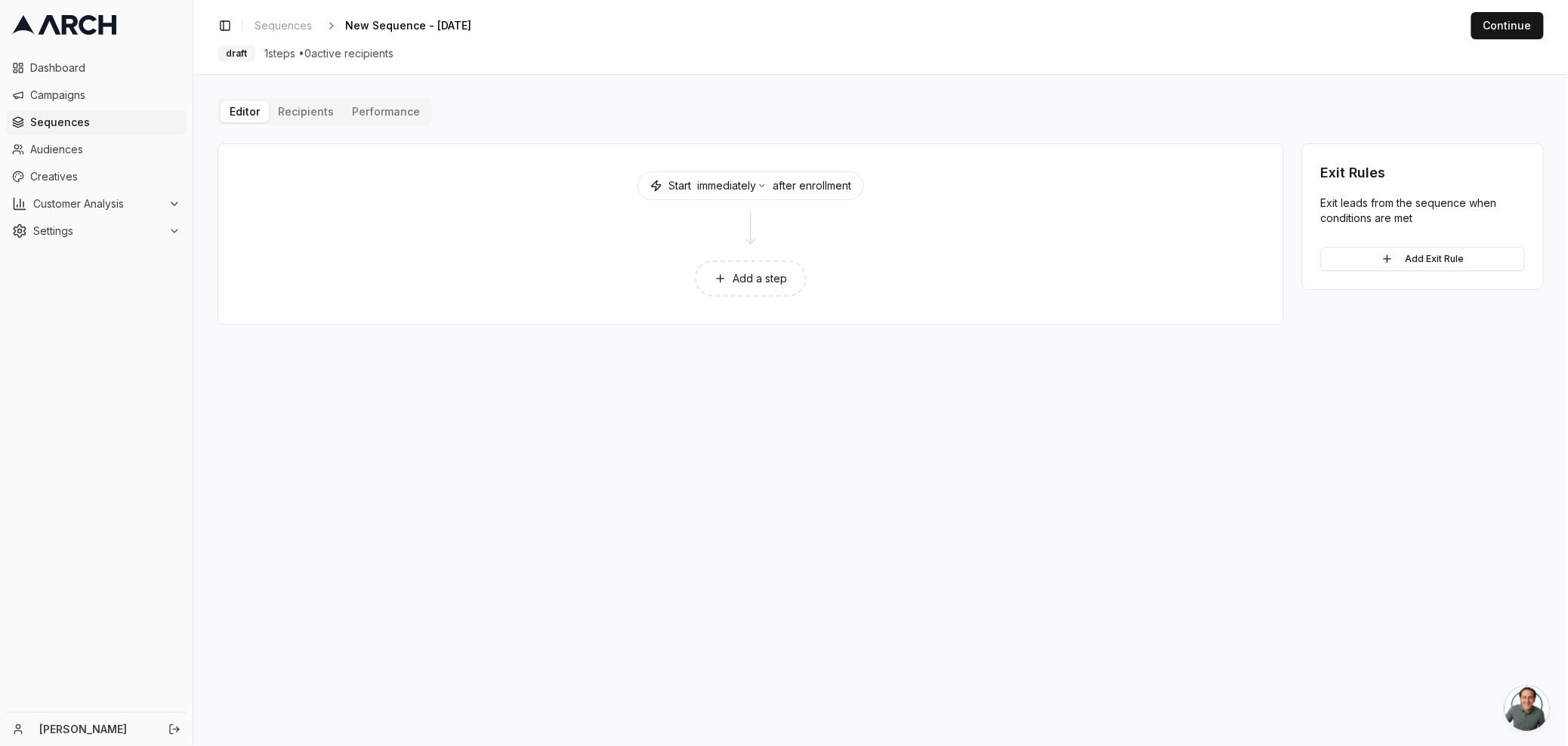
click at [729, 277] on button "Add a step" at bounding box center [750, 279] width 112 height 37
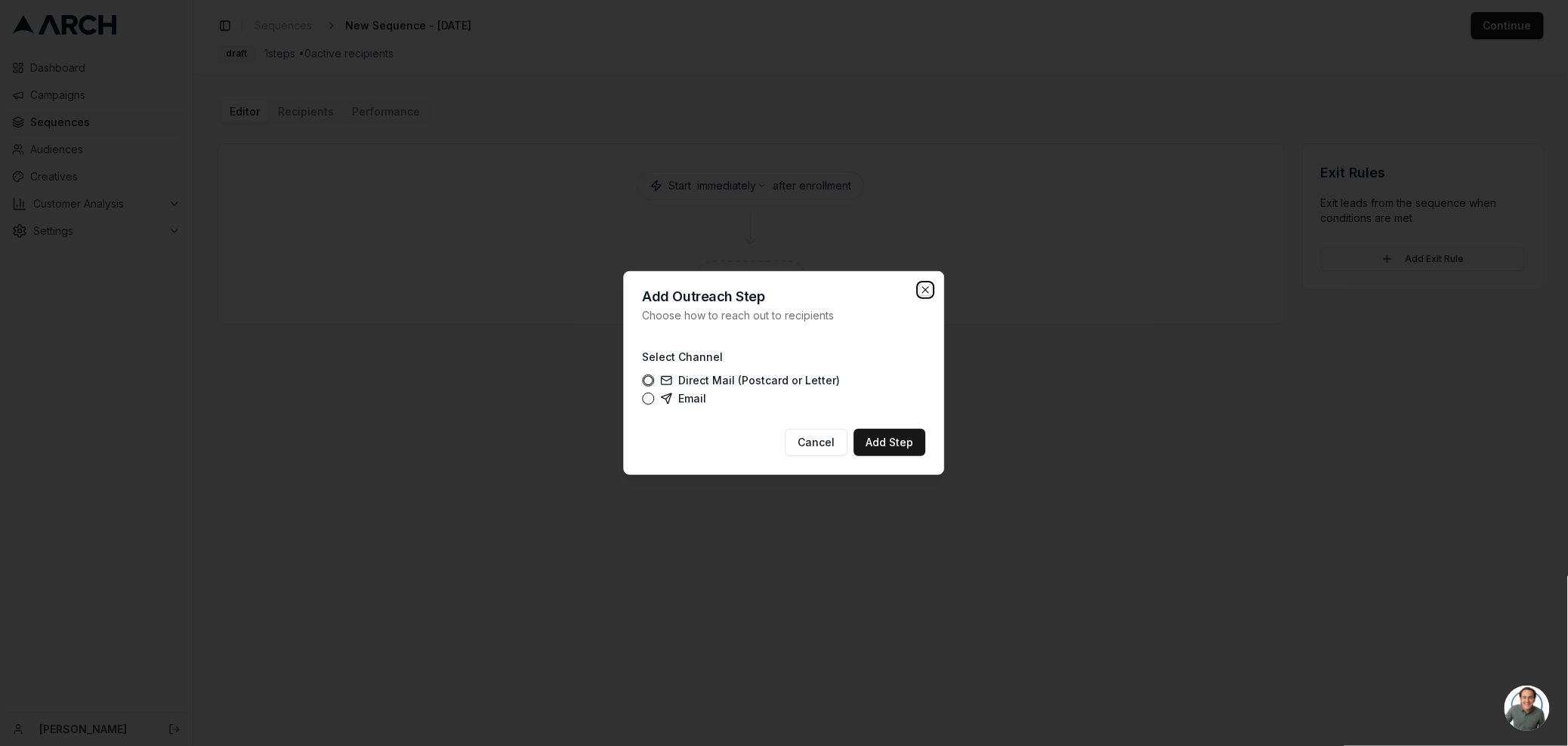
click at [923, 294] on icon "button" at bounding box center [926, 290] width 12 height 12
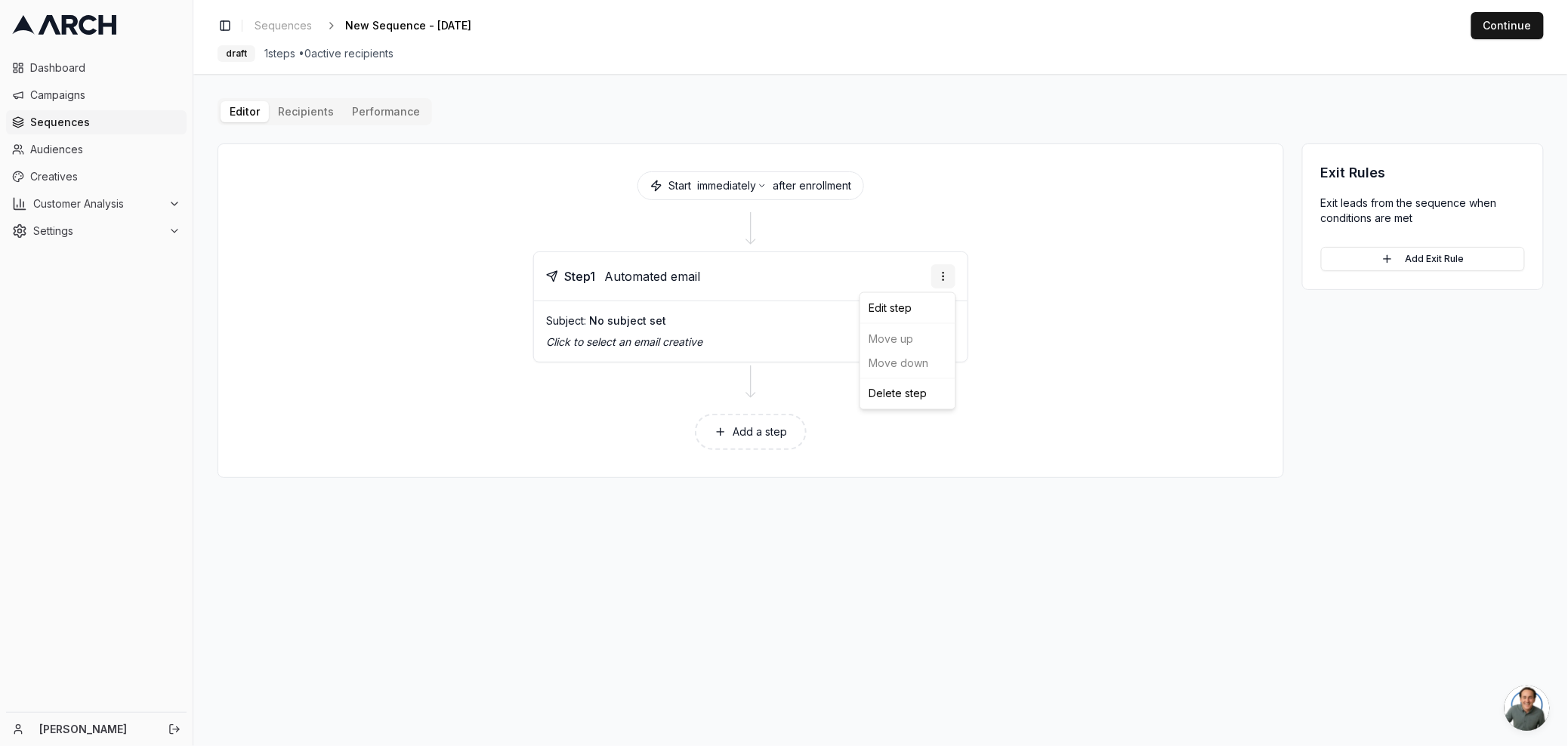
click at [934, 275] on html "Dashboard Campaigns Sequences Audiences Creatives Customer Analysis Settings [P…" at bounding box center [784, 373] width 1568 height 746
click at [1021, 400] on html "Dashboard Campaigns Sequences Audiences Creatives Customer Analysis Settings [P…" at bounding box center [784, 373] width 1568 height 746
